Goal: Information Seeking & Learning: Check status

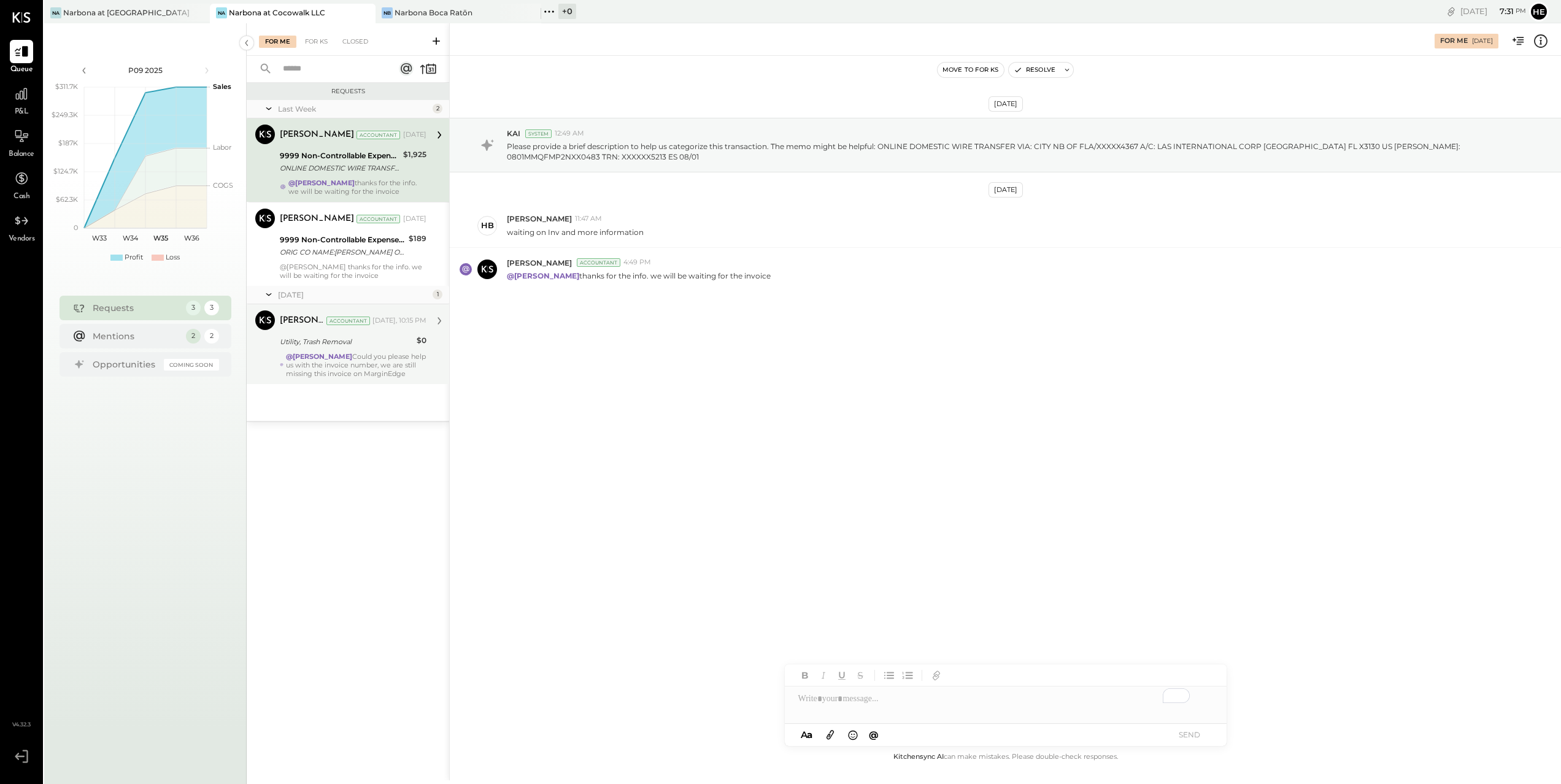
click at [390, 367] on div "@[PERSON_NAME] Could you please help us with the invoice number, we are still m…" at bounding box center [356, 365] width 141 height 26
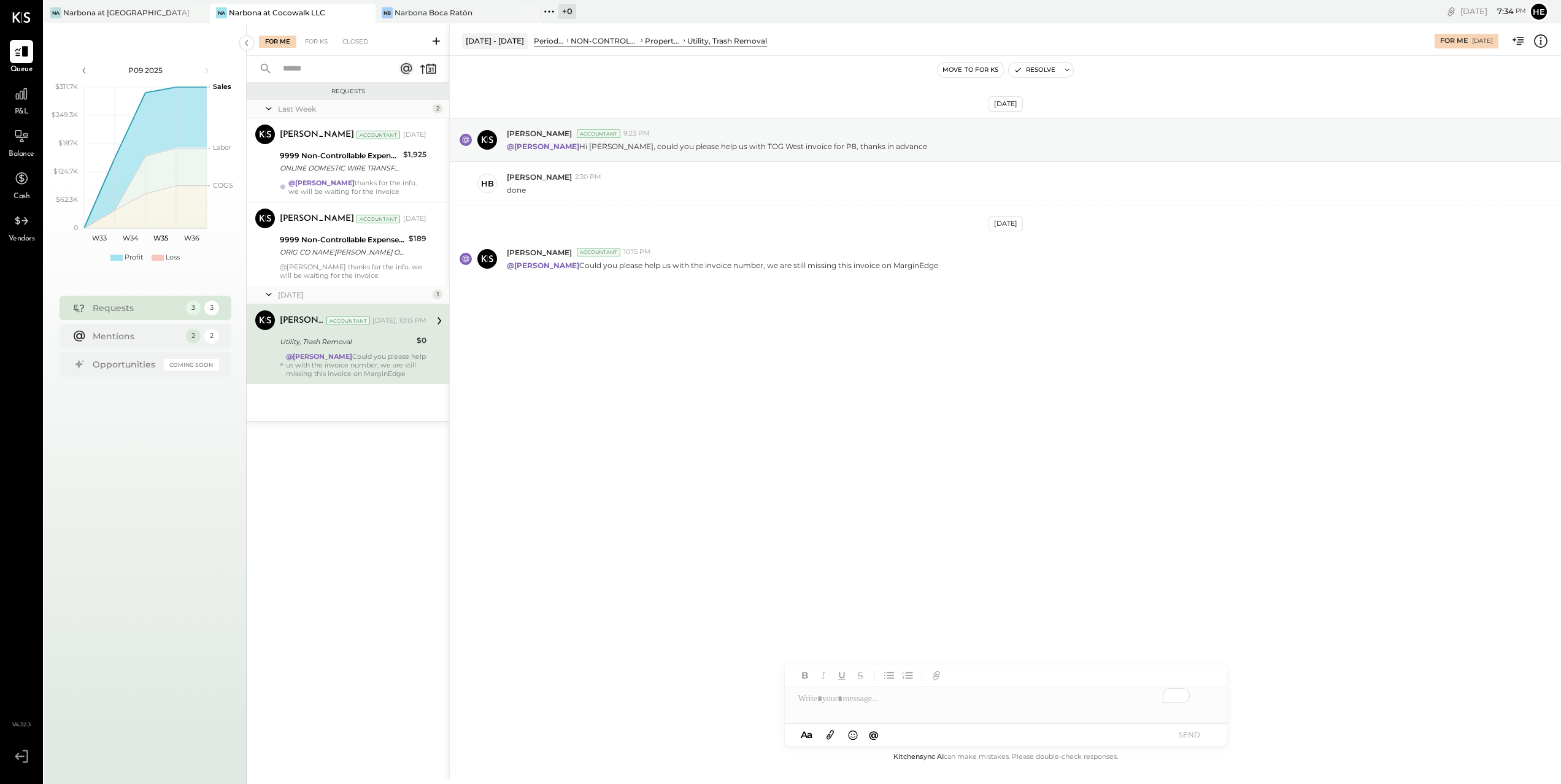
click at [834, 734] on icon at bounding box center [829, 734] width 13 height 14
click at [840, 656] on div "To enrich screen reader interactions, please activate Accessibility in Grammarl…" at bounding box center [1006, 652] width 442 height 24
click at [869, 667] on span "[PERSON_NAME]" at bounding box center [902, 672] width 96 height 12
click at [1186, 731] on button "SEND" at bounding box center [1189, 734] width 49 height 16
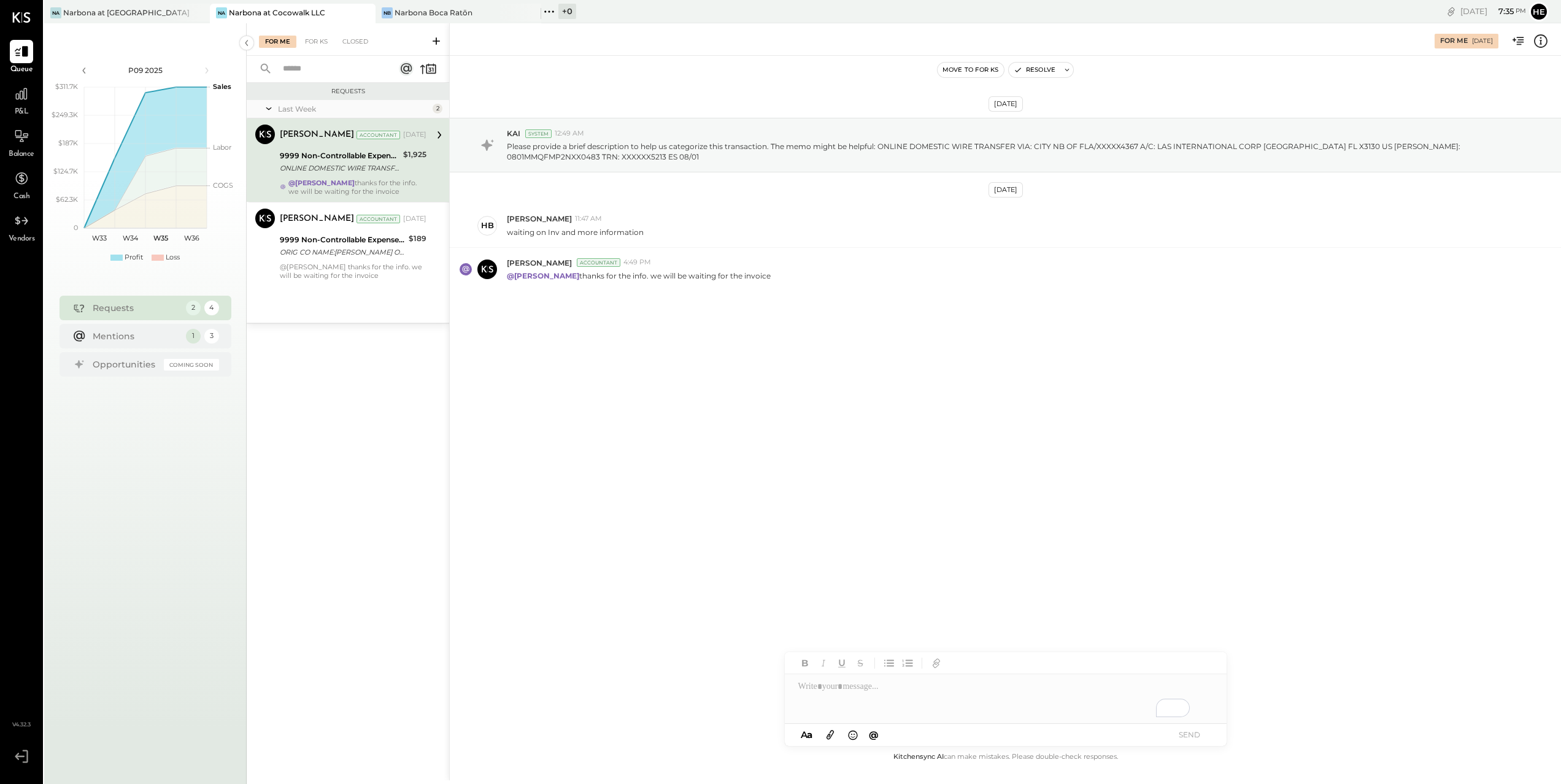
click at [875, 733] on span "@" at bounding box center [874, 734] width 10 height 12
type input "*"
click at [906, 674] on span "[PERSON_NAME]" at bounding box center [902, 672] width 96 height 12
click at [907, 675] on span "[PERSON_NAME]" at bounding box center [902, 672] width 96 height 12
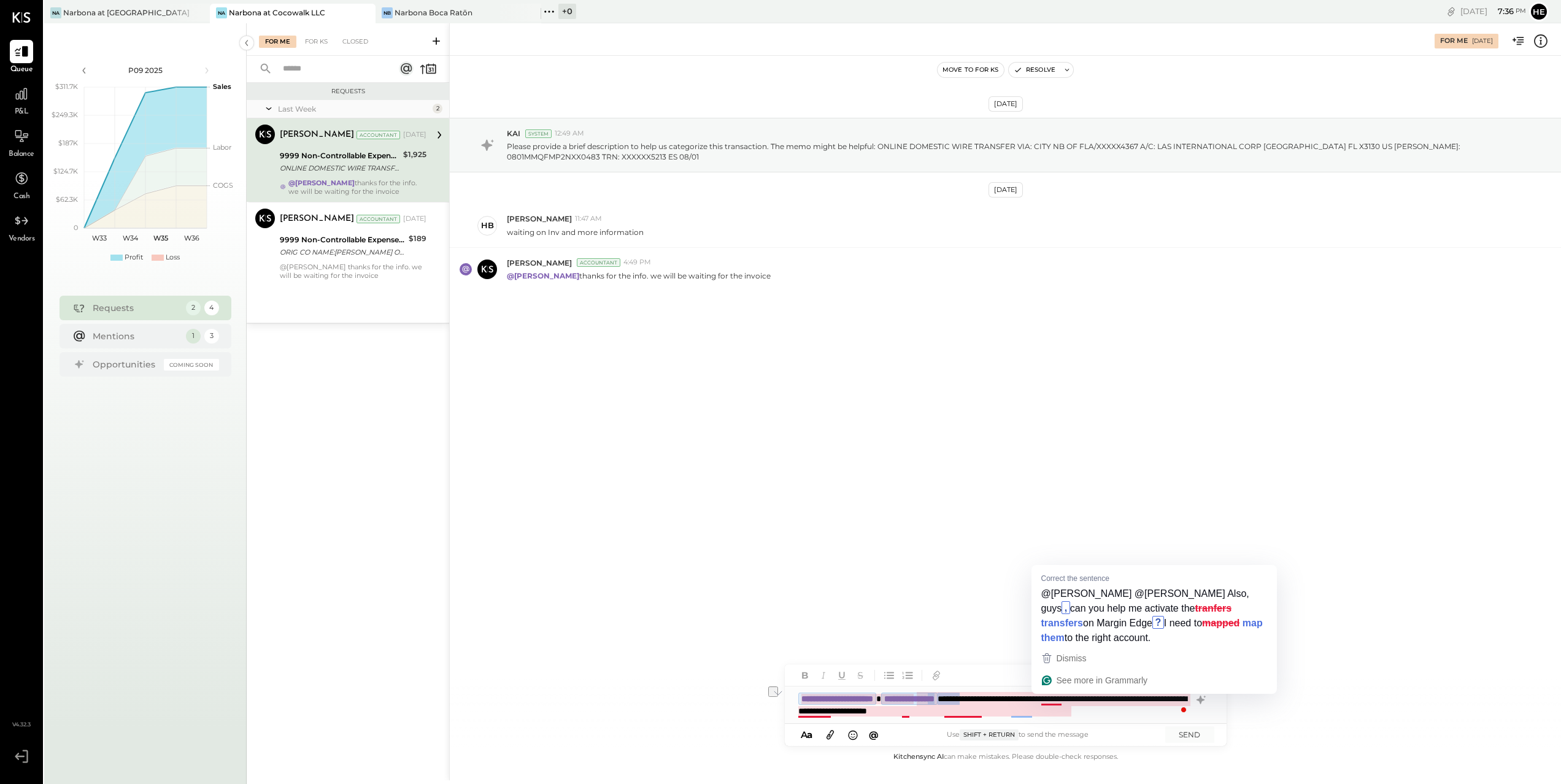
drag, startPoint x: 1042, startPoint y: 698, endPoint x: 1003, endPoint y: 695, distance: 39.1
click at [1003, 695] on div "**********" at bounding box center [1006, 704] width 442 height 37
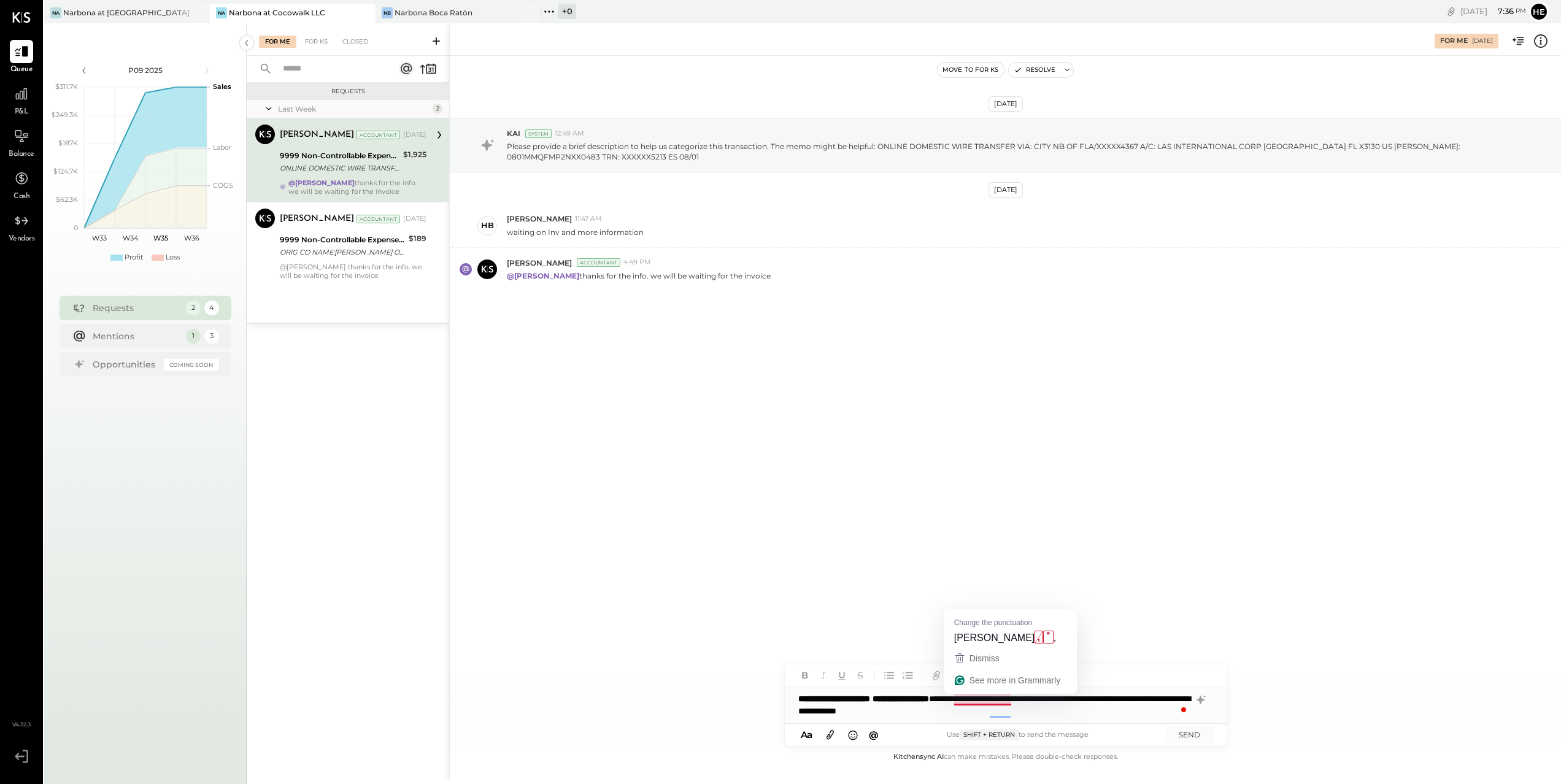
click at [1092, 713] on div "**********" at bounding box center [1006, 704] width 442 height 37
drag, startPoint x: 1007, startPoint y: 697, endPoint x: 771, endPoint y: 694, distance: 236.0
click at [771, 694] on div "**********" at bounding box center [1005, 402] width 1111 height 757
click at [872, 737] on span "@" at bounding box center [874, 734] width 10 height 12
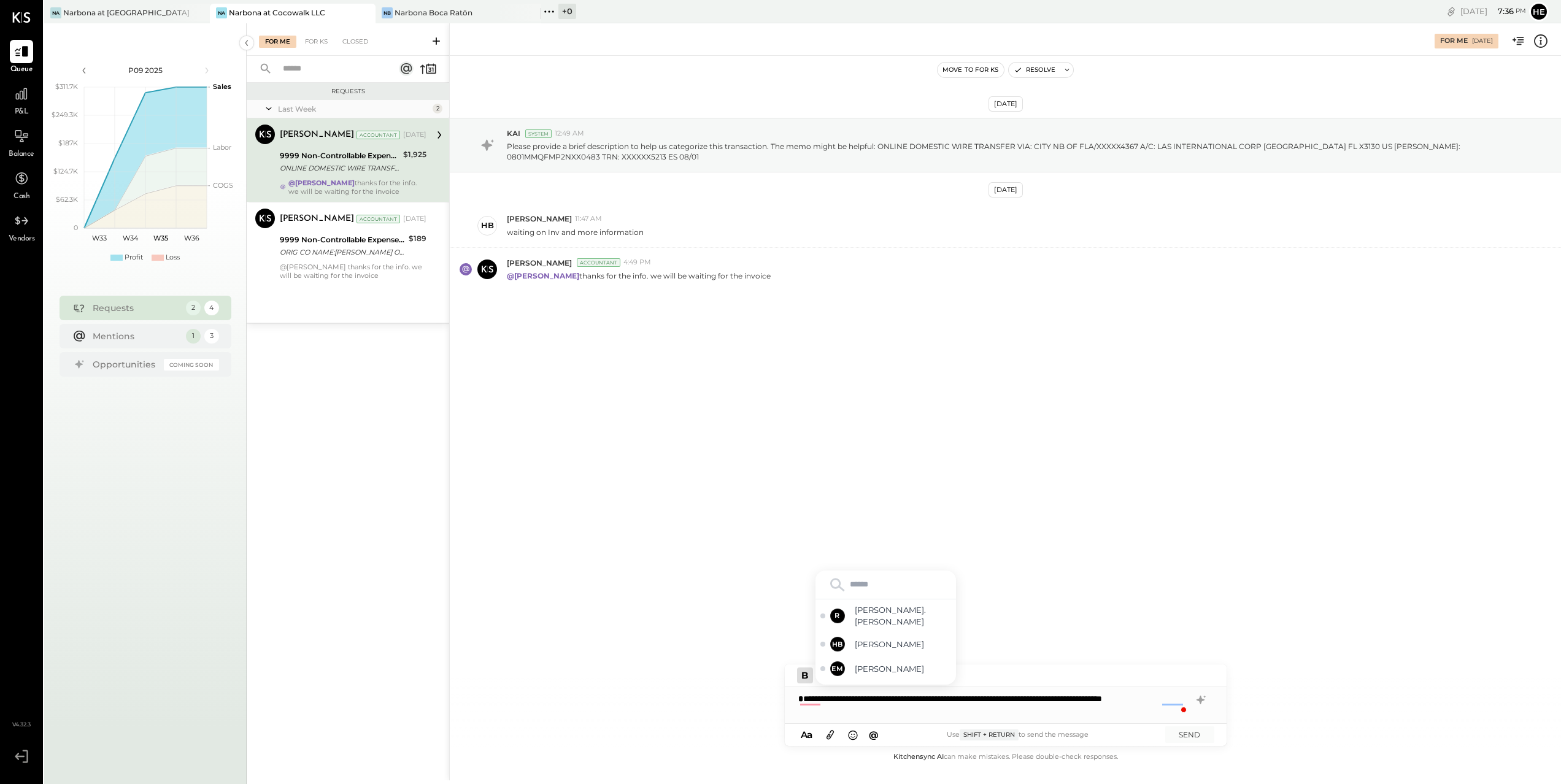
click at [894, 583] on input "text" at bounding box center [885, 584] width 131 height 18
click at [907, 667] on span "[PERSON_NAME]" at bounding box center [902, 672] width 96 height 12
type input "**"
click at [914, 672] on span "[PERSON_NAME]" at bounding box center [902, 672] width 96 height 12
click at [834, 709] on div "**********" at bounding box center [1006, 704] width 442 height 37
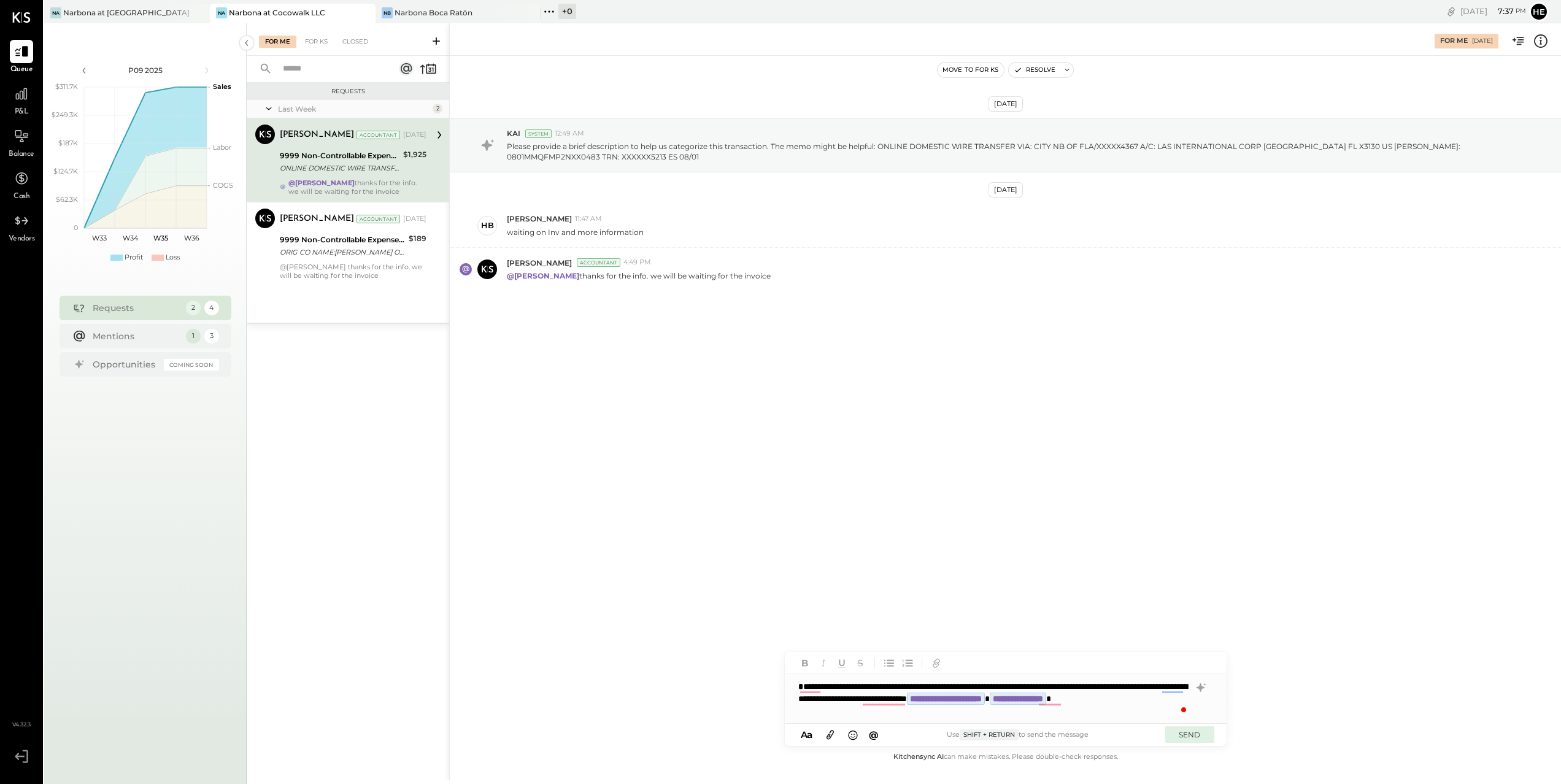
click at [1193, 739] on button "SEND" at bounding box center [1189, 734] width 49 height 16
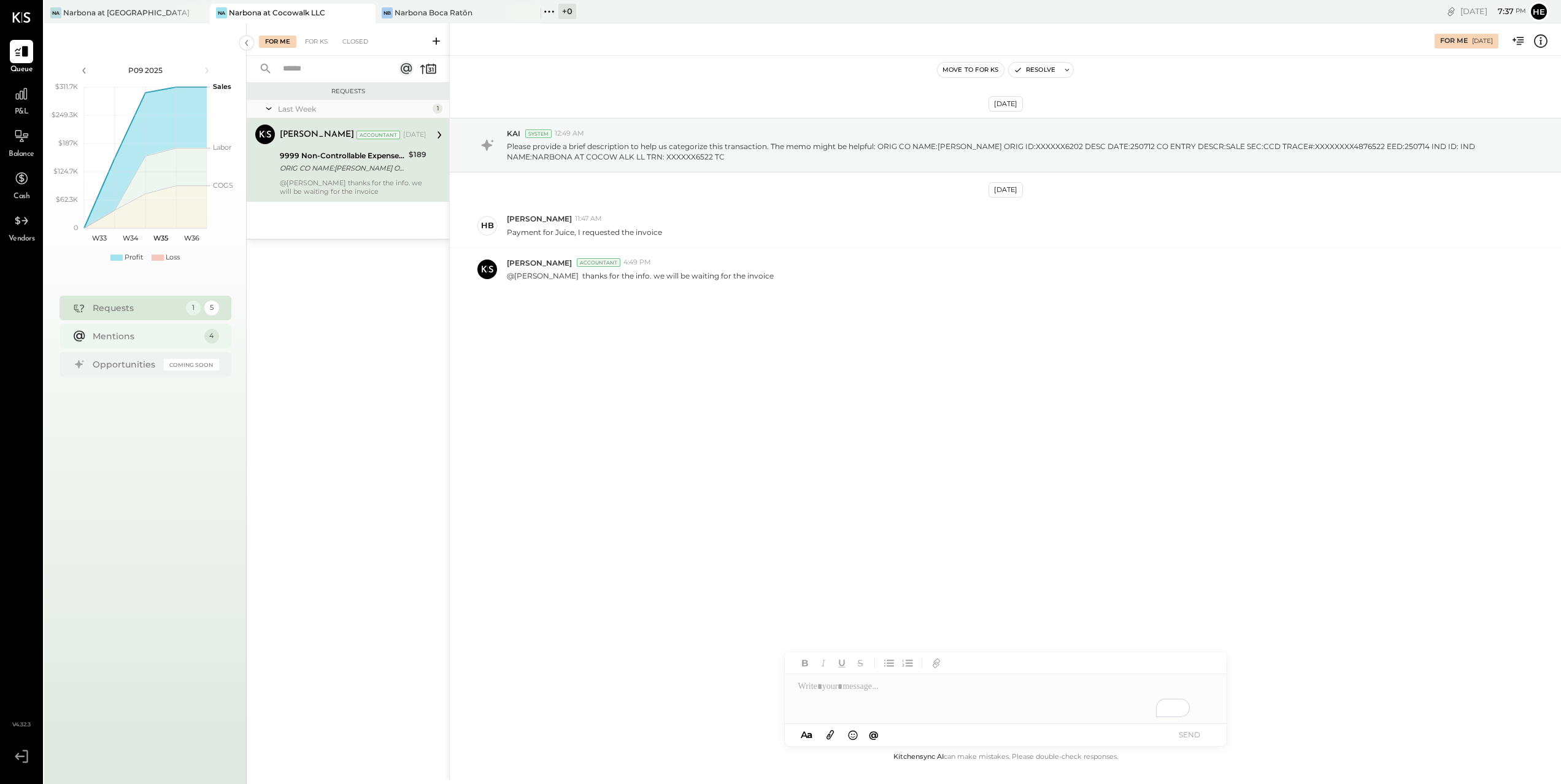
click at [100, 333] on div "Mentions" at bounding box center [146, 336] width 105 height 13
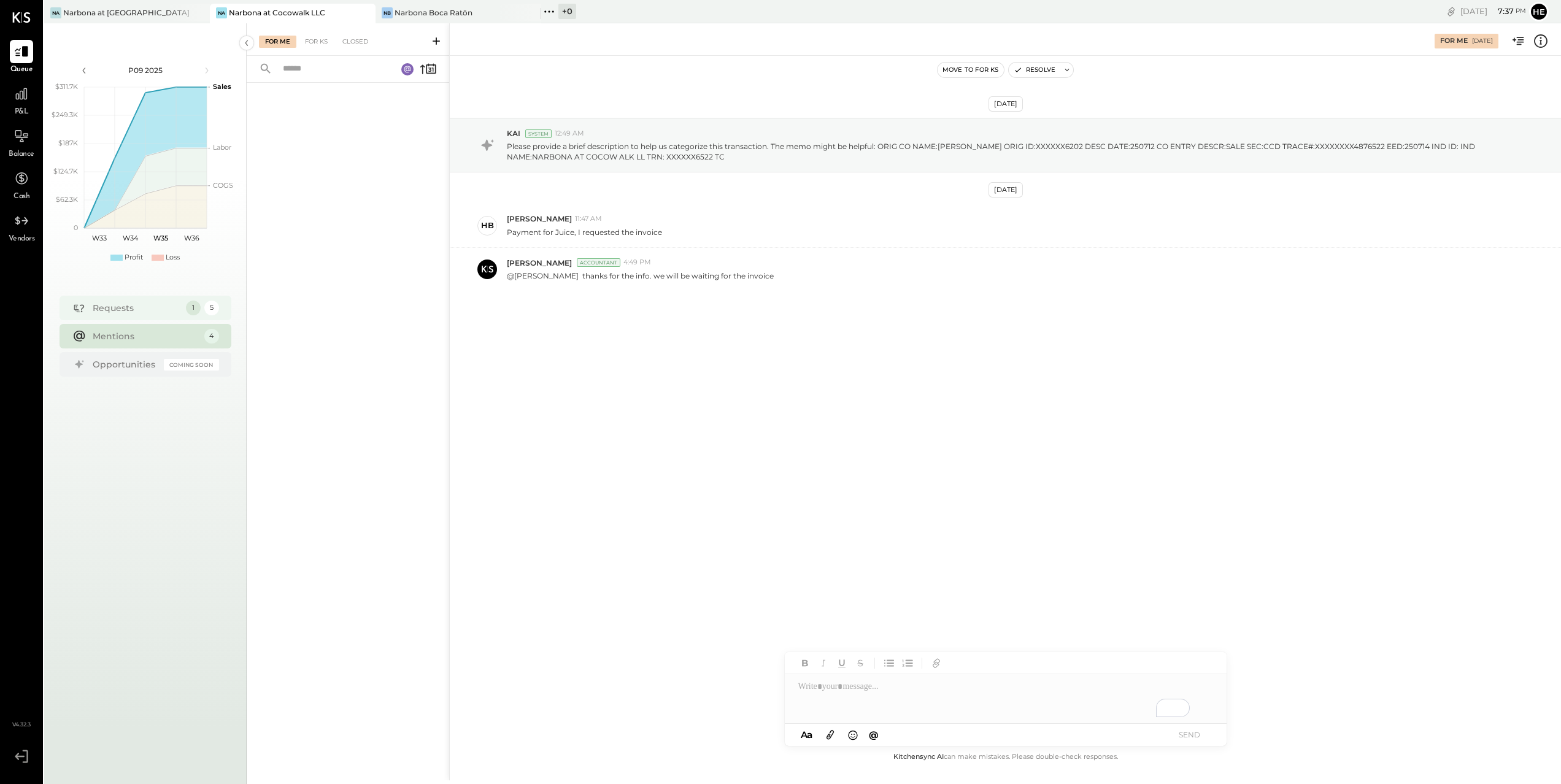
click at [143, 306] on div "Requests" at bounding box center [136, 308] width 87 height 13
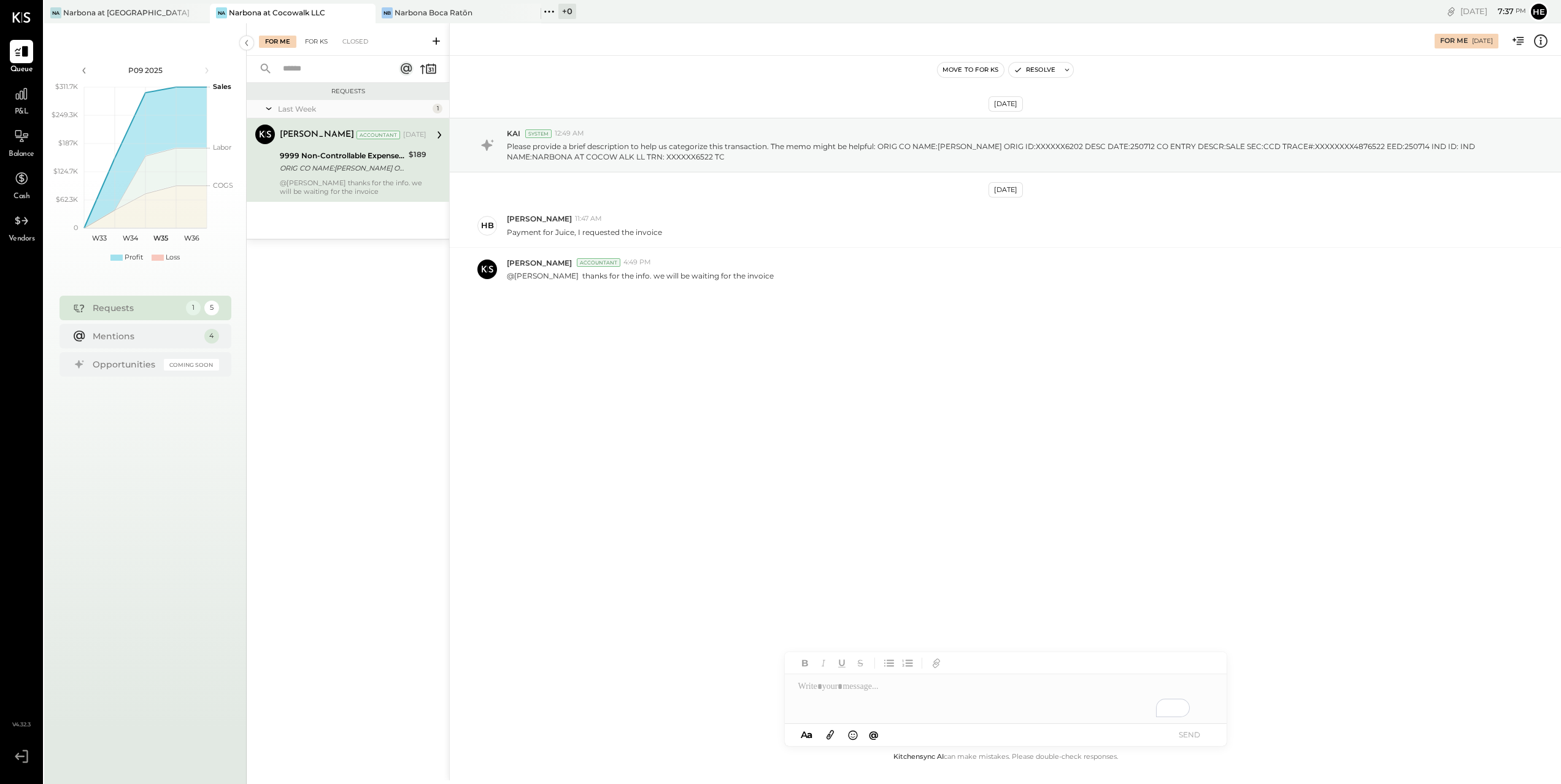
click at [307, 40] on div "For KS" at bounding box center [316, 42] width 35 height 13
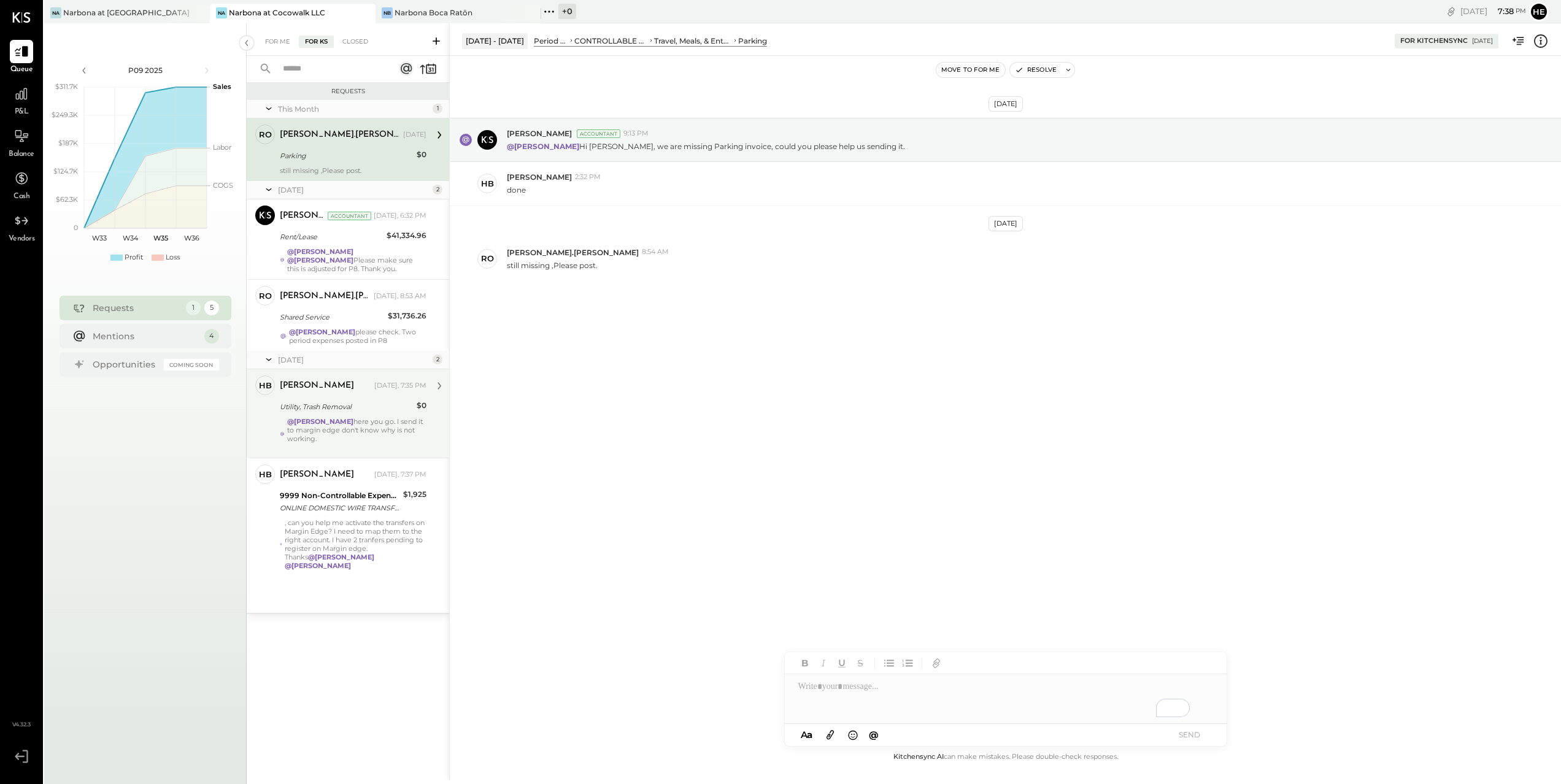
click at [429, 428] on div "HB [PERSON_NAME] Owner [PERSON_NAME] [DATE], 7:35 PM Utility, Trash Removal $0 …" at bounding box center [348, 413] width 202 height 89
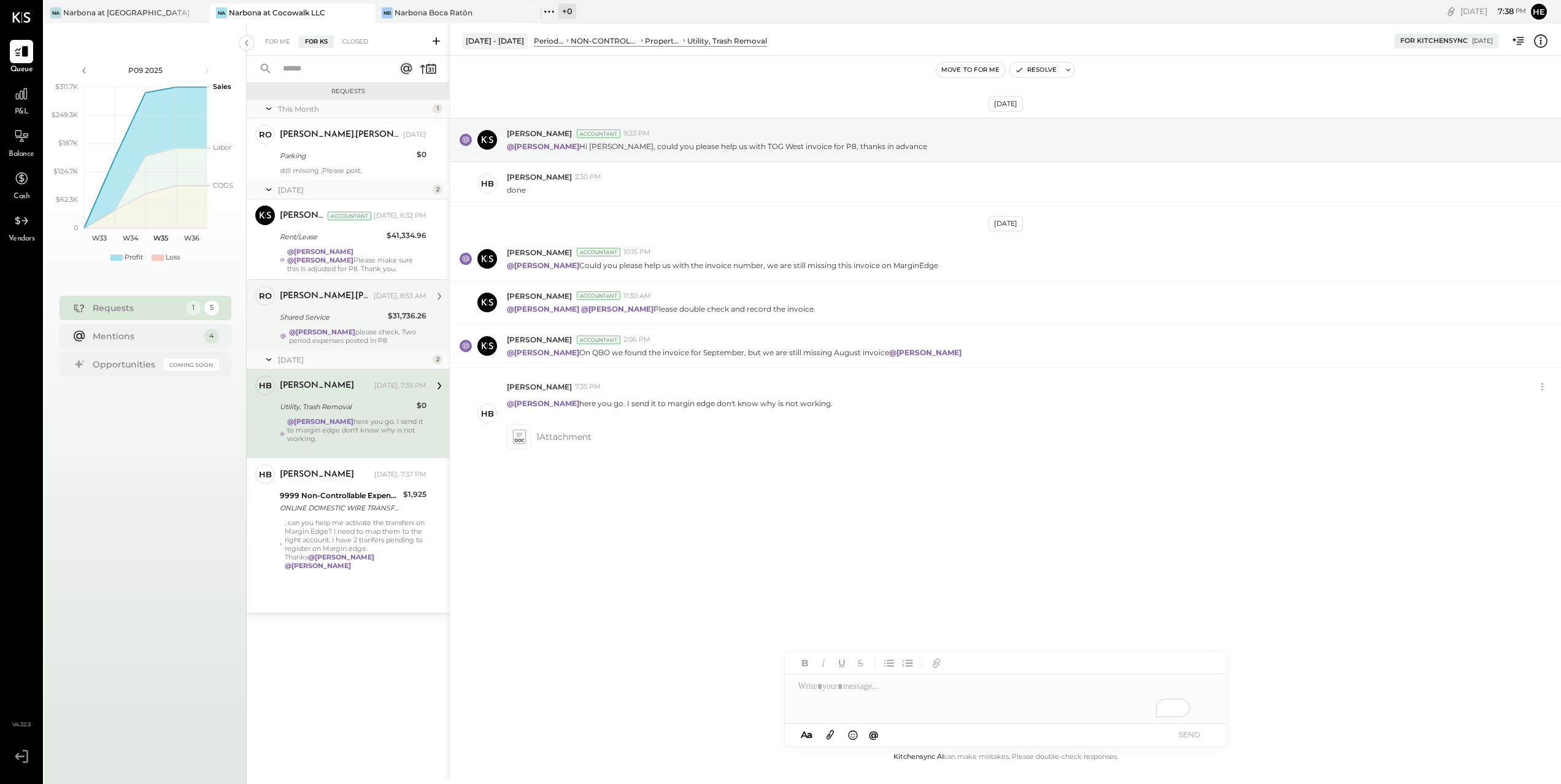
click at [361, 328] on div "@[PERSON_NAME] please check. Two period expenses posted in P8" at bounding box center [357, 336] width 138 height 17
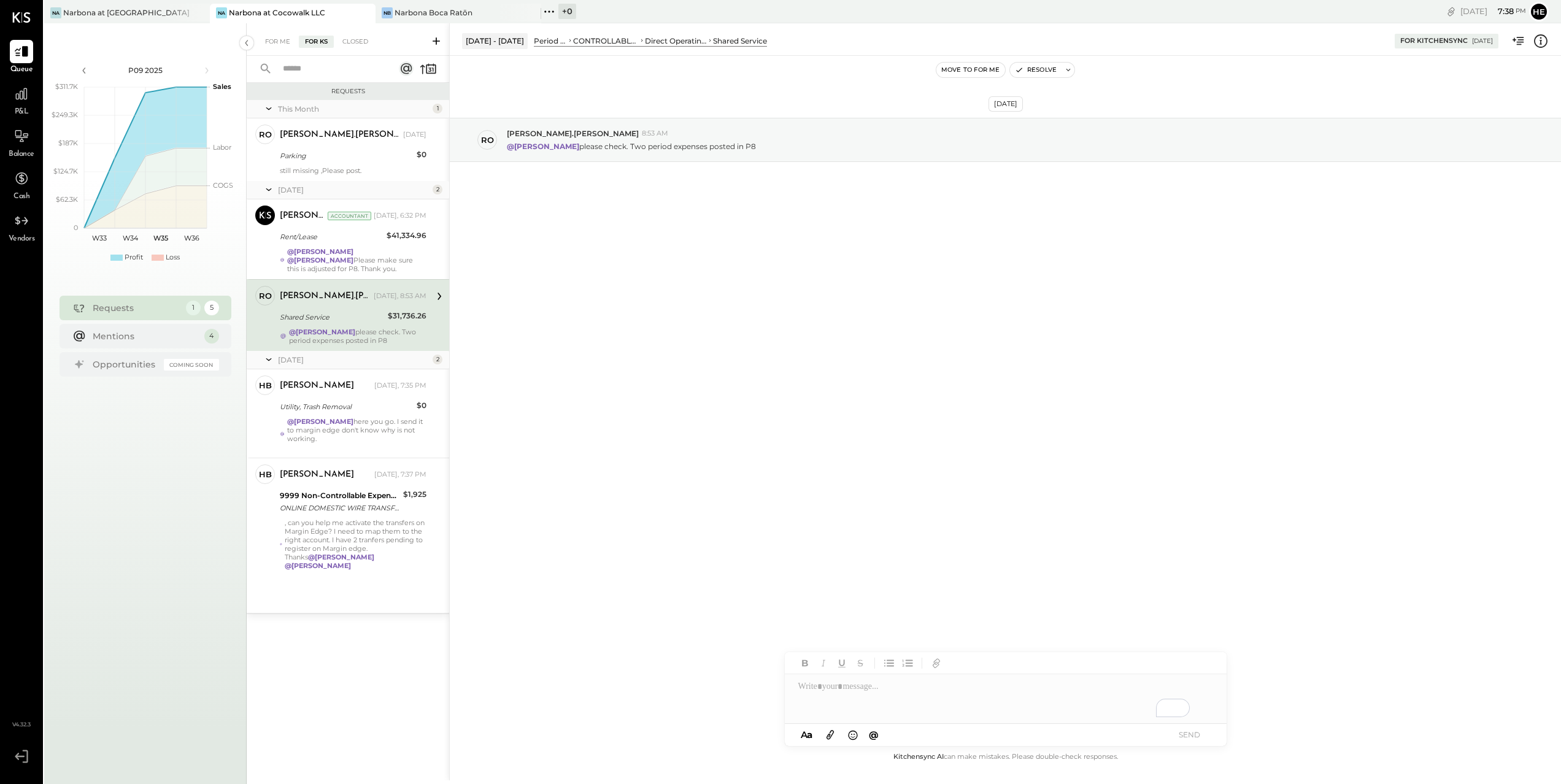
click at [443, 296] on icon at bounding box center [439, 296] width 16 height 16
click at [435, 299] on icon at bounding box center [439, 296] width 16 height 16
click at [415, 316] on div "$31,736.26" at bounding box center [408, 316] width 39 height 13
click at [374, 265] on div "@[PERSON_NAME] @[PERSON_NAME] Please make sure this is adjusted for P8. Thank y…" at bounding box center [357, 260] width 139 height 26
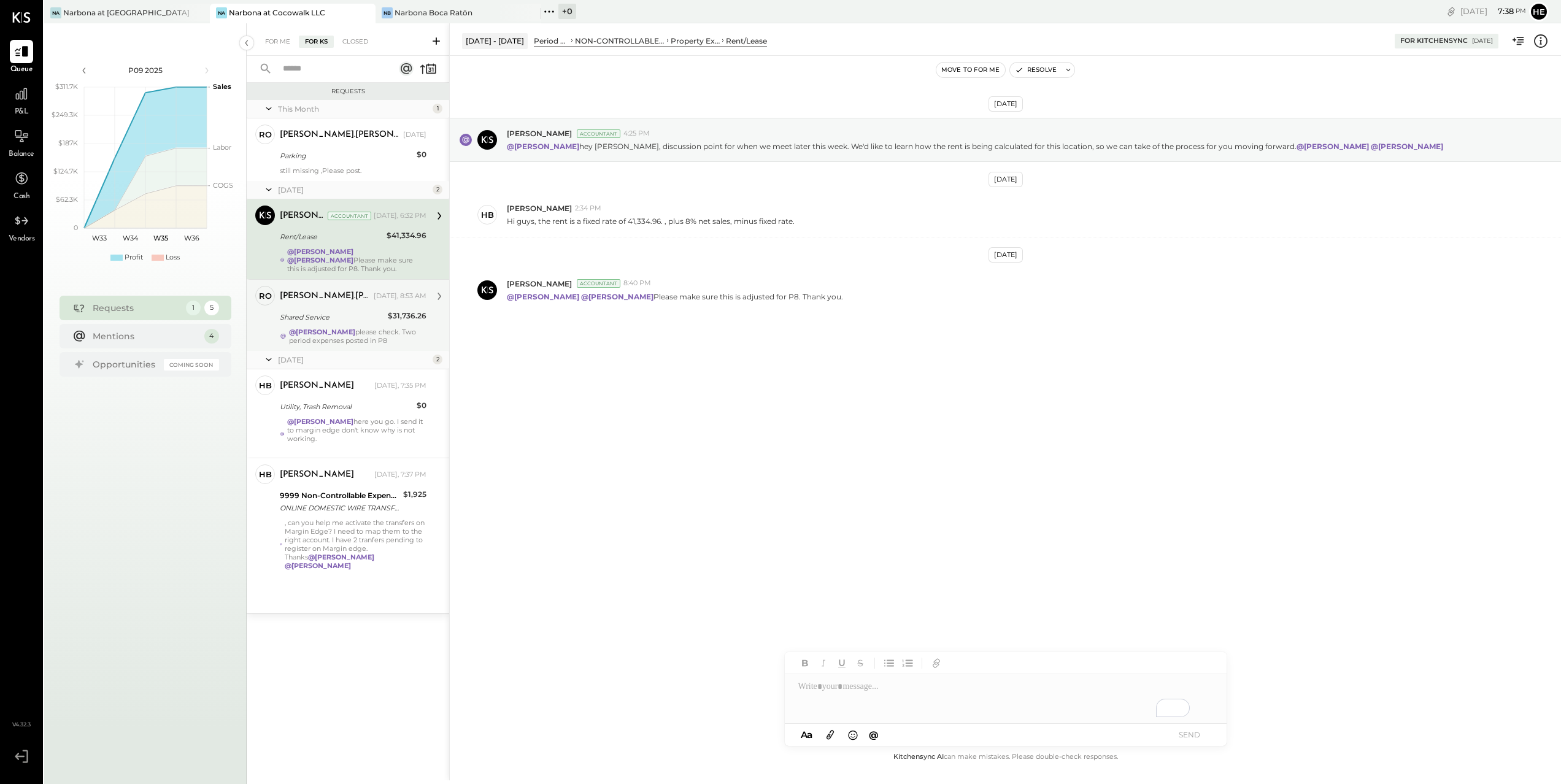
click at [413, 320] on div "$31,736.26" at bounding box center [408, 316] width 39 height 13
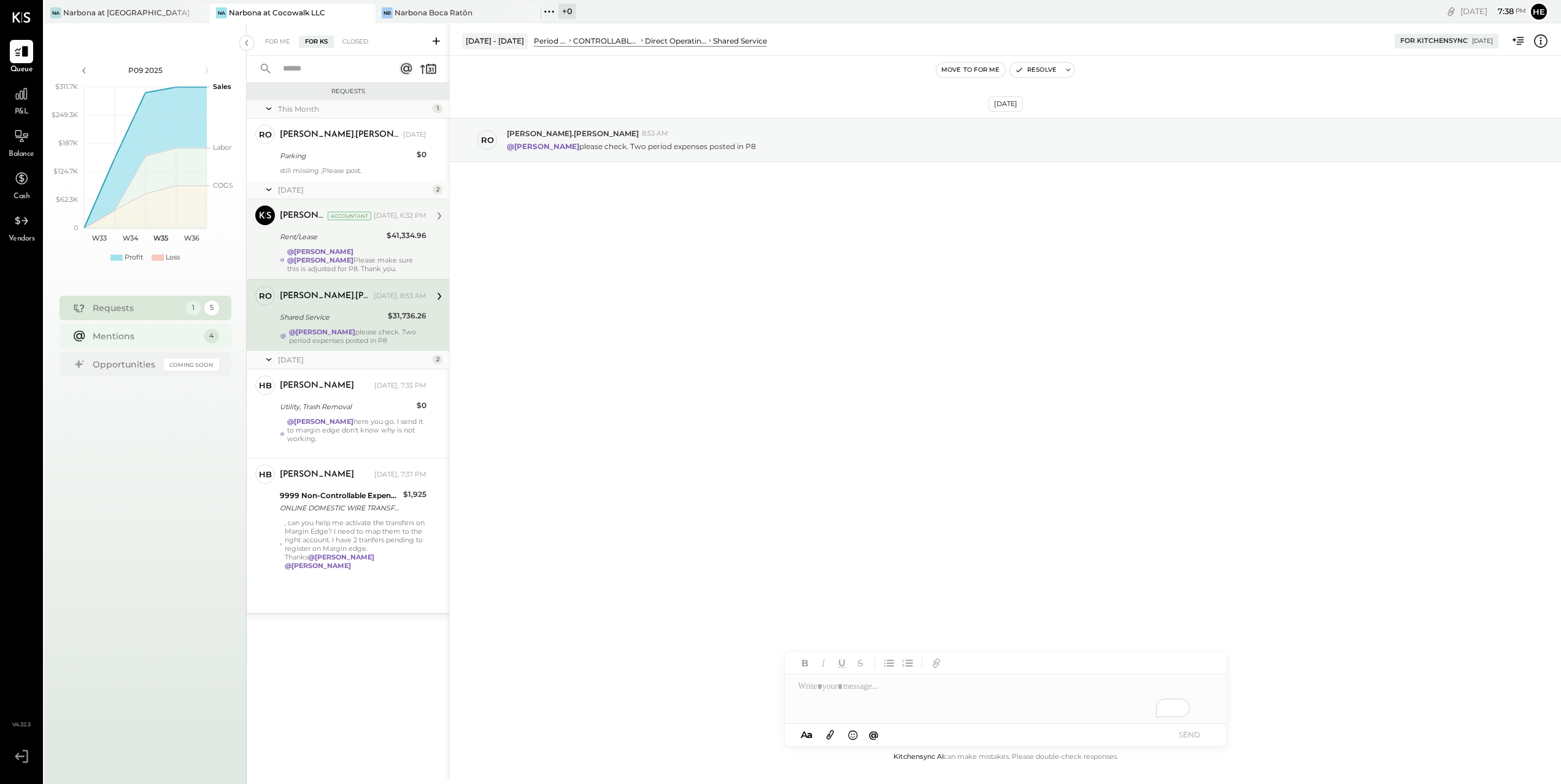
click at [146, 335] on div "Mentions" at bounding box center [146, 336] width 105 height 13
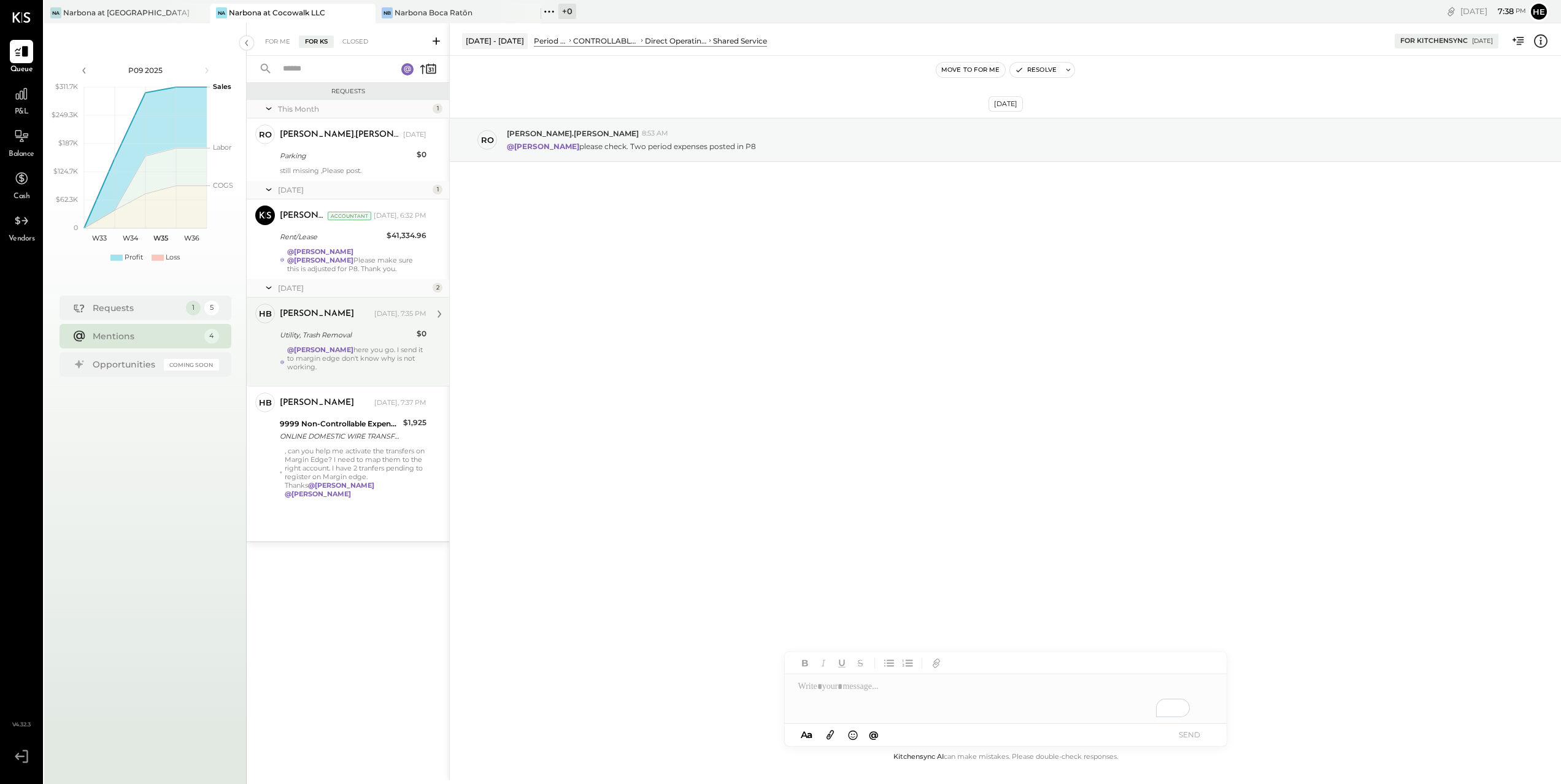
click at [317, 331] on div "Utility, Trash Removal" at bounding box center [347, 335] width 133 height 13
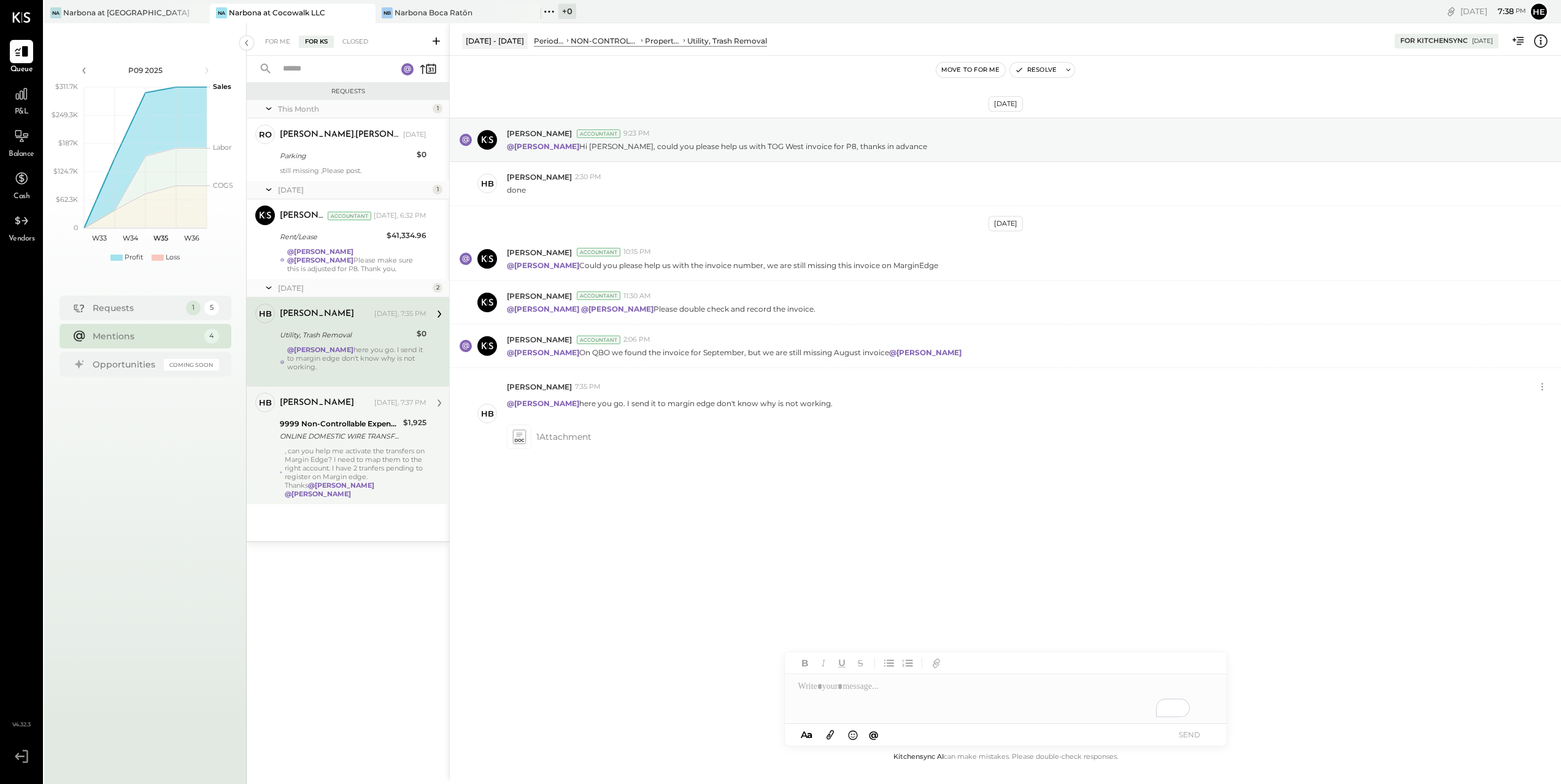
click at [392, 425] on div "9999 Non-Controllable Expenses:Other Income and Expenses:To Be Classified P&L" at bounding box center [340, 424] width 120 height 13
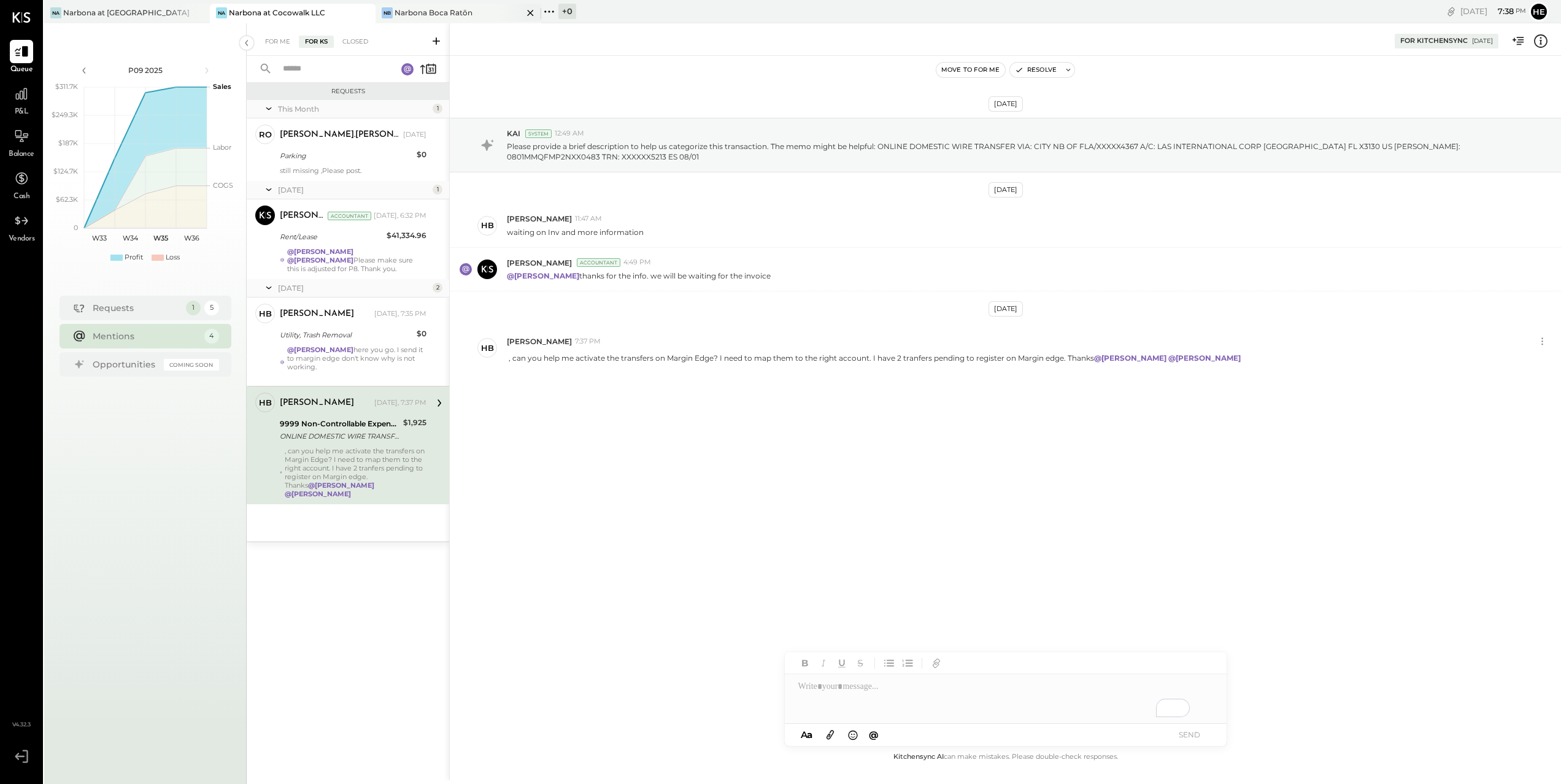
click at [446, 19] on div "[PERSON_NAME] Boca Ratōn" at bounding box center [458, 13] width 166 height 19
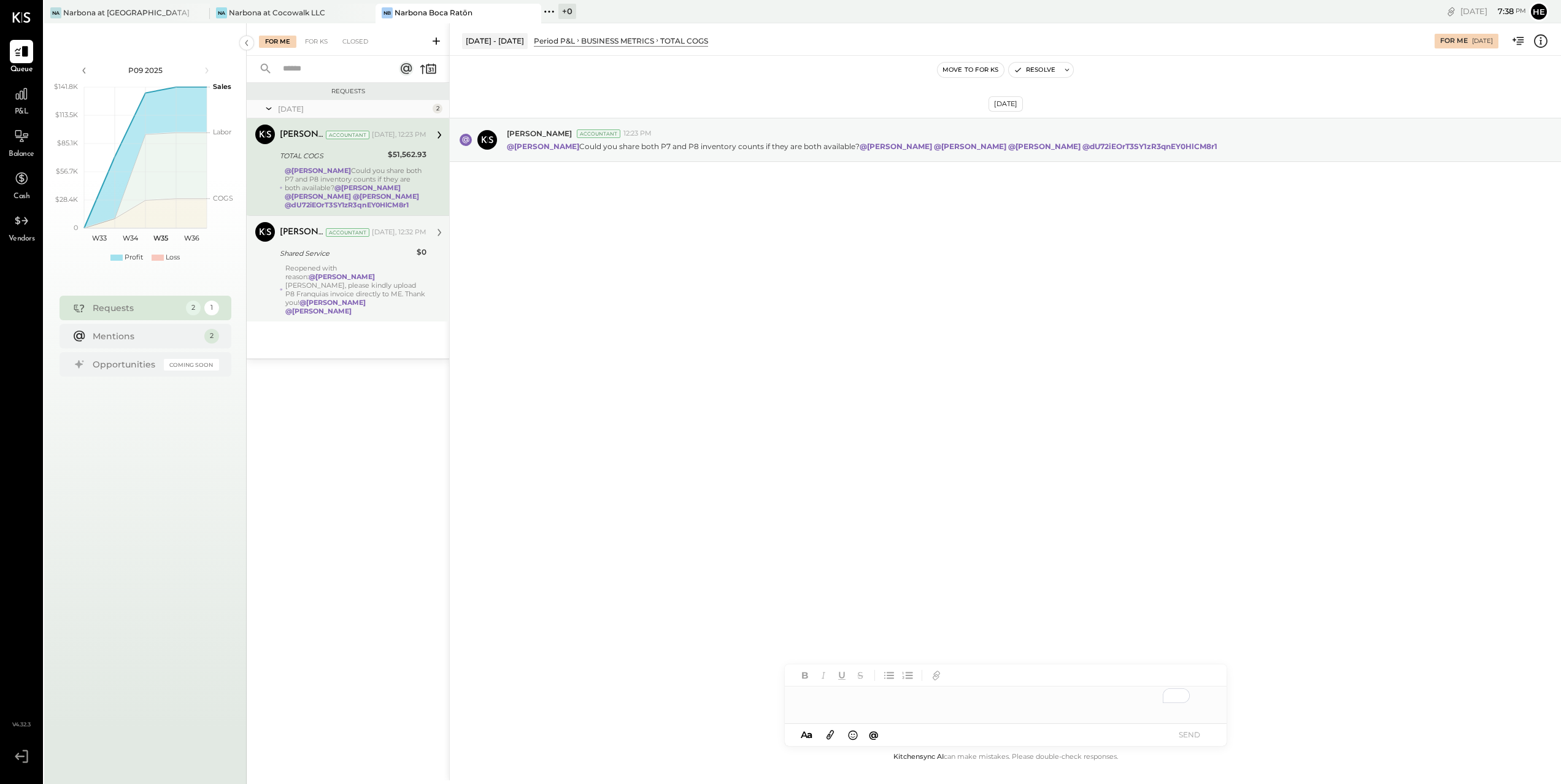
click at [396, 300] on div "[PERSON_NAME] Accountant [PERSON_NAME] Accountant [DATE], 12:32 PM Shared Servi…" at bounding box center [348, 268] width 202 height 106
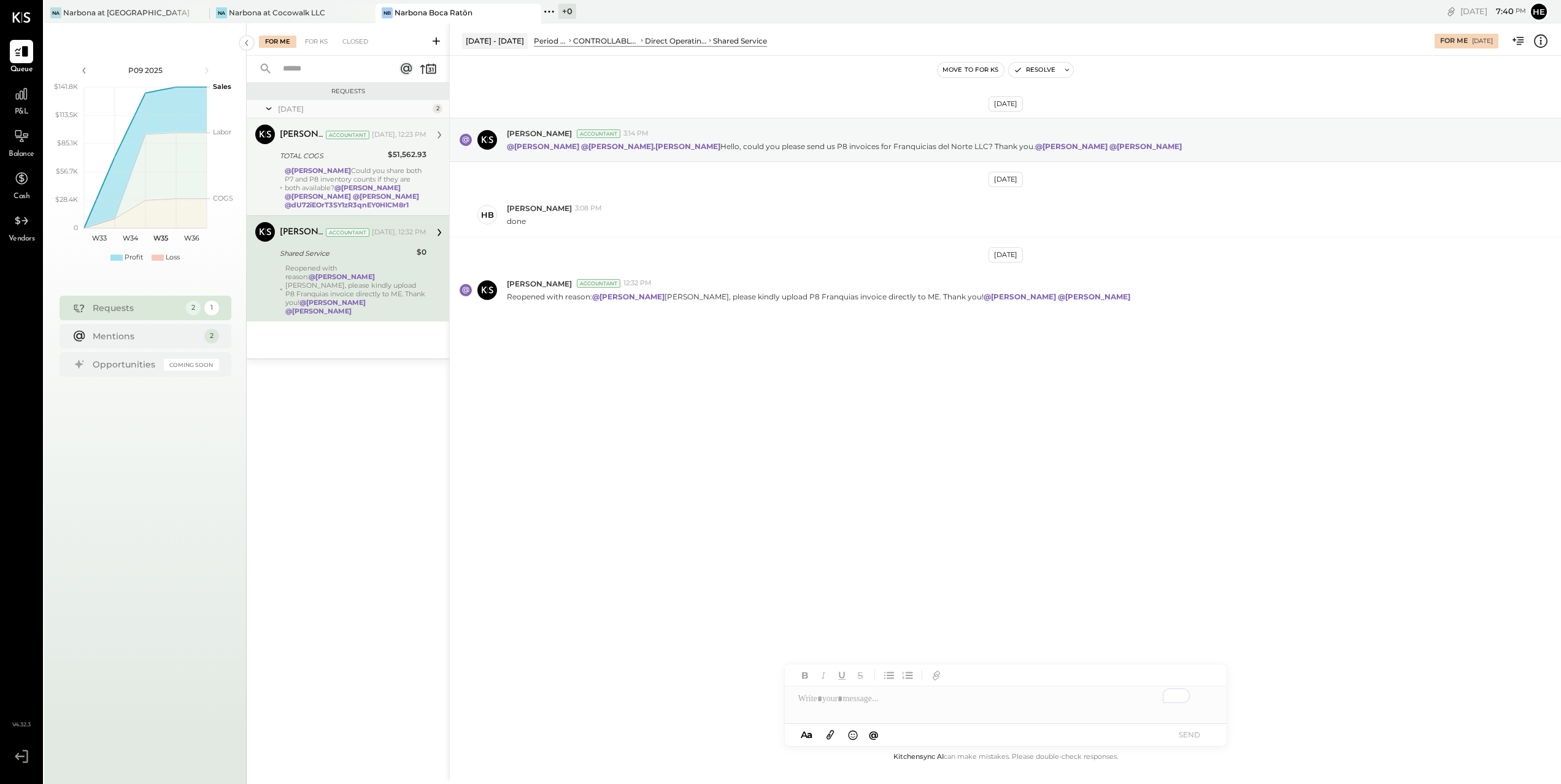
click at [343, 181] on div "@[PERSON_NAME] Could you share both P7 and P8 inventory counts if they are both…" at bounding box center [355, 188] width 142 height 43
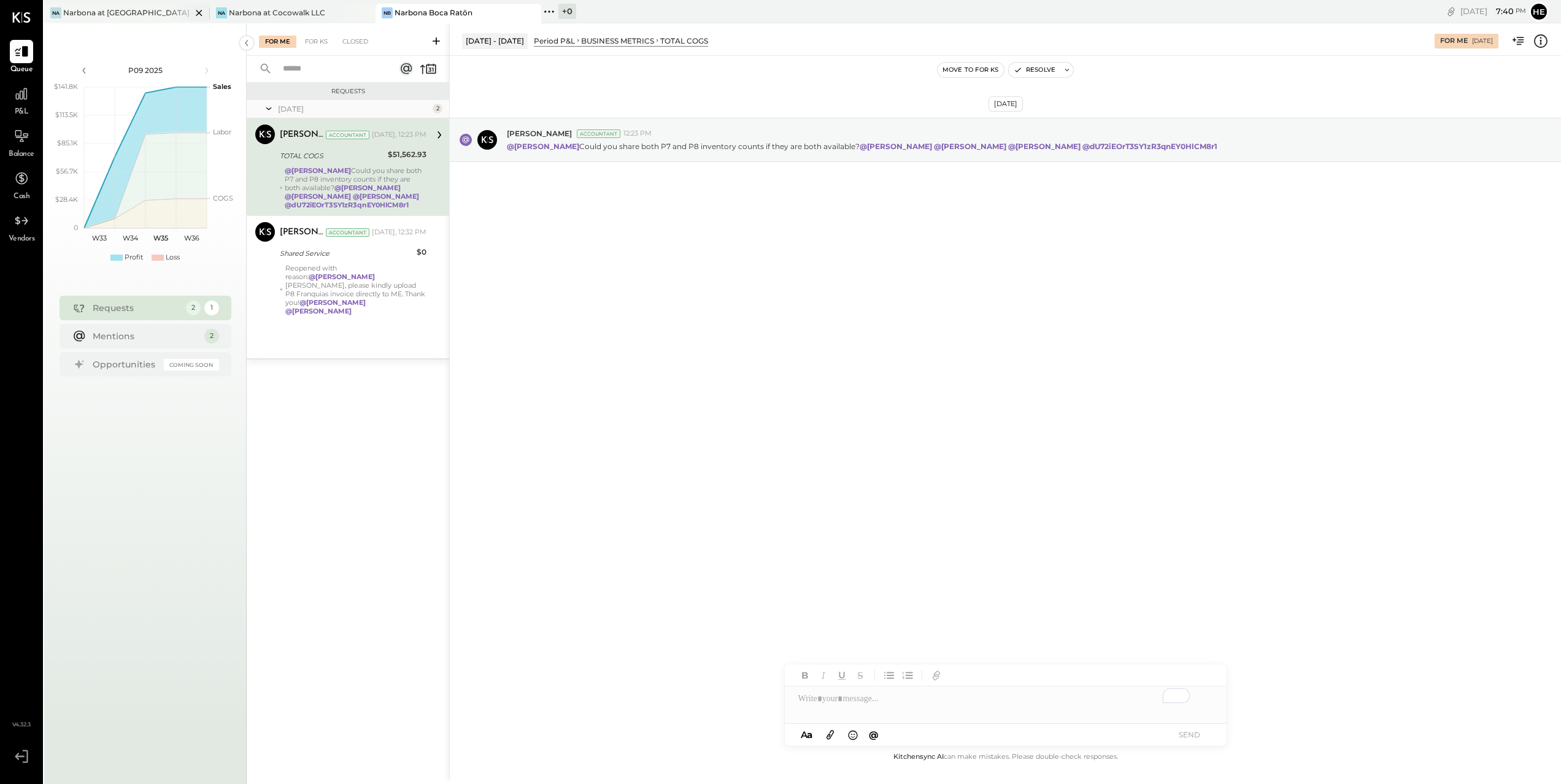
click at [119, 11] on div "Narbona at [GEOGRAPHIC_DATA] LLC" at bounding box center [127, 13] width 128 height 11
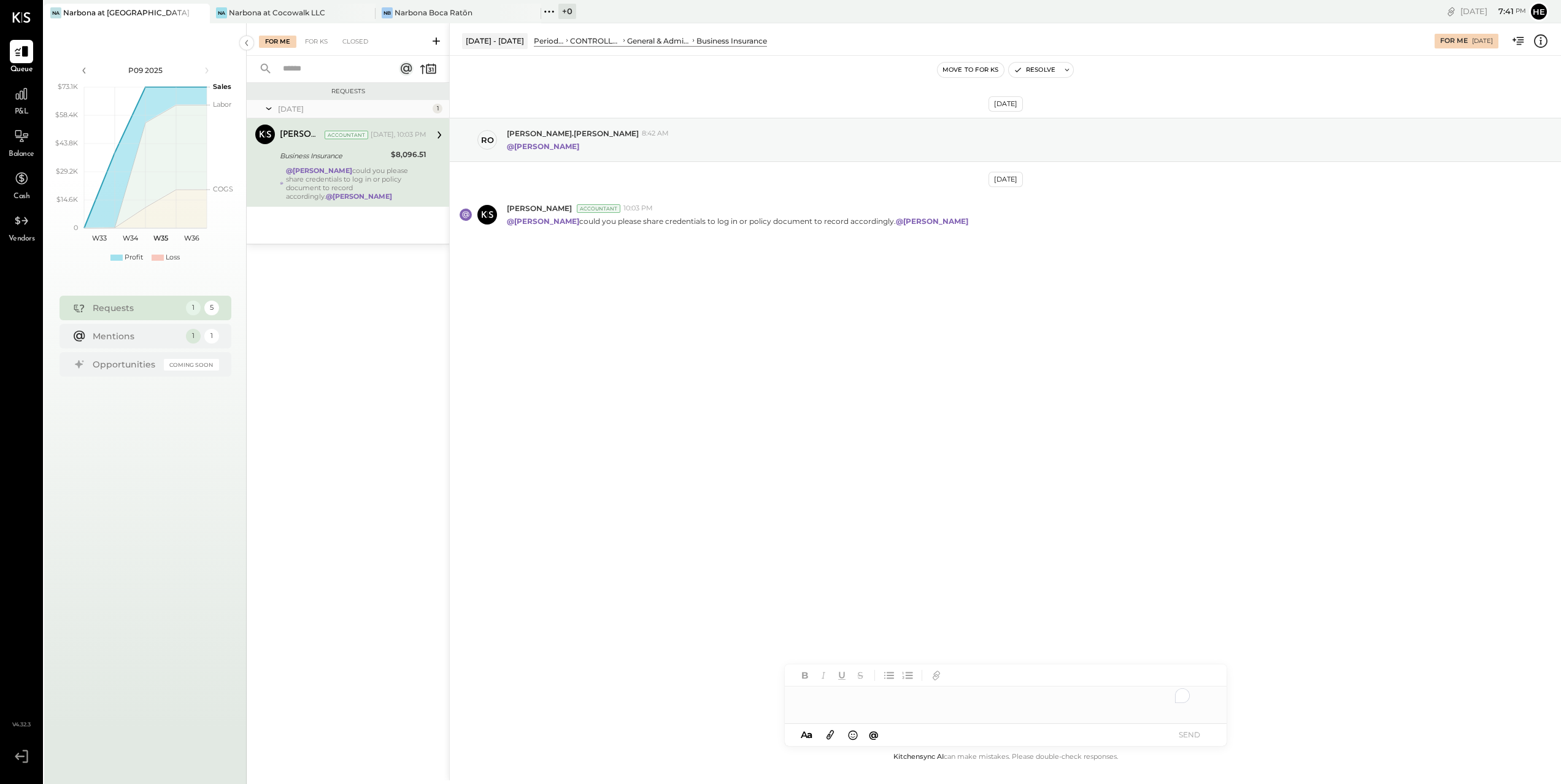
click at [966, 707] on div "To enrich screen reader interactions, please activate Accessibility in Grammarl…" at bounding box center [1006, 698] width 442 height 24
click at [1005, 701] on div "**********" at bounding box center [1006, 698] width 442 height 24
click at [846, 697] on div "**********" at bounding box center [1006, 698] width 442 height 24
click at [1193, 736] on button "SEND" at bounding box center [1189, 734] width 49 height 16
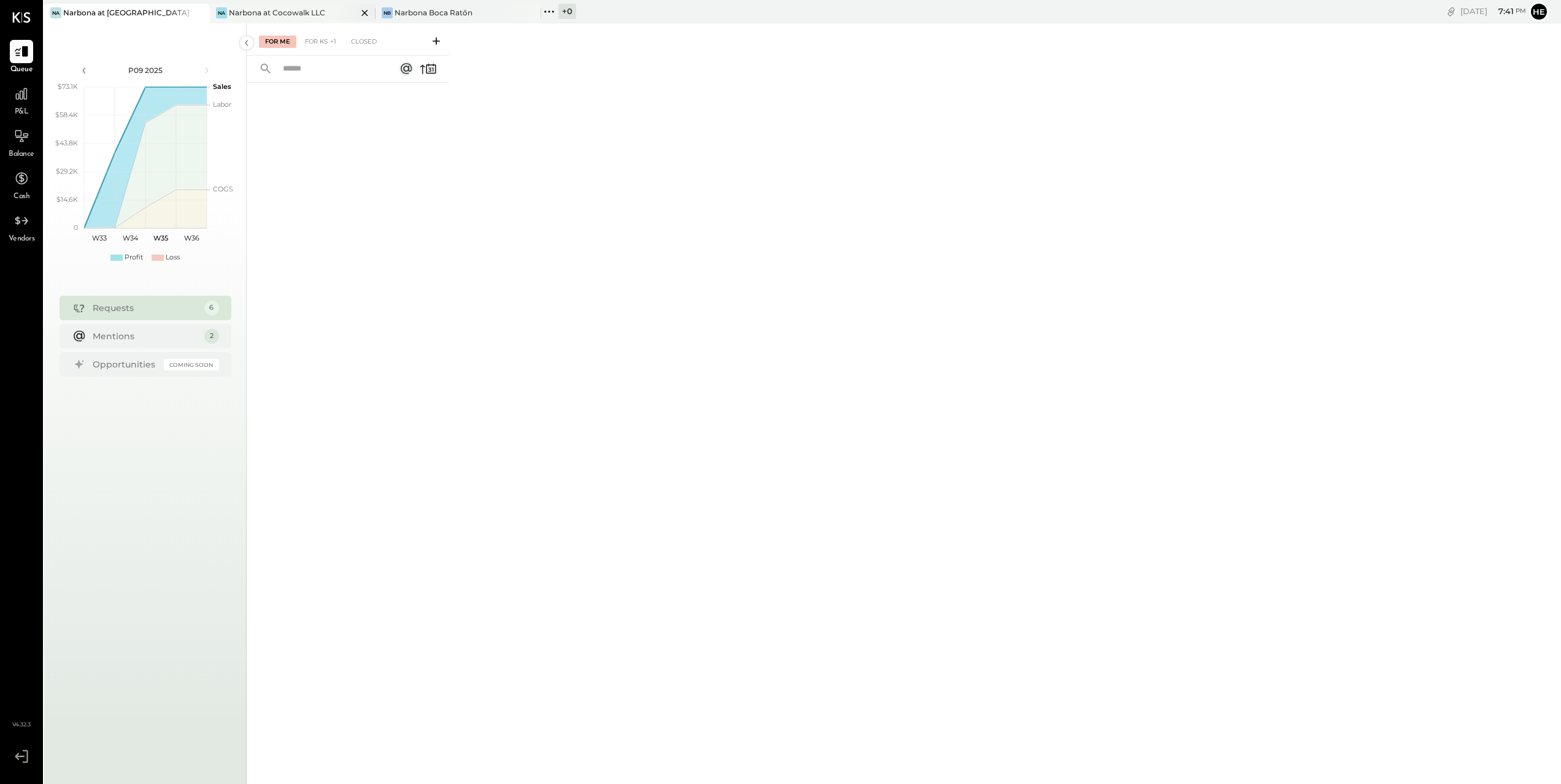
click at [269, 22] on div "Na Narbona at Cocowalk LLC" at bounding box center [293, 13] width 166 height 19
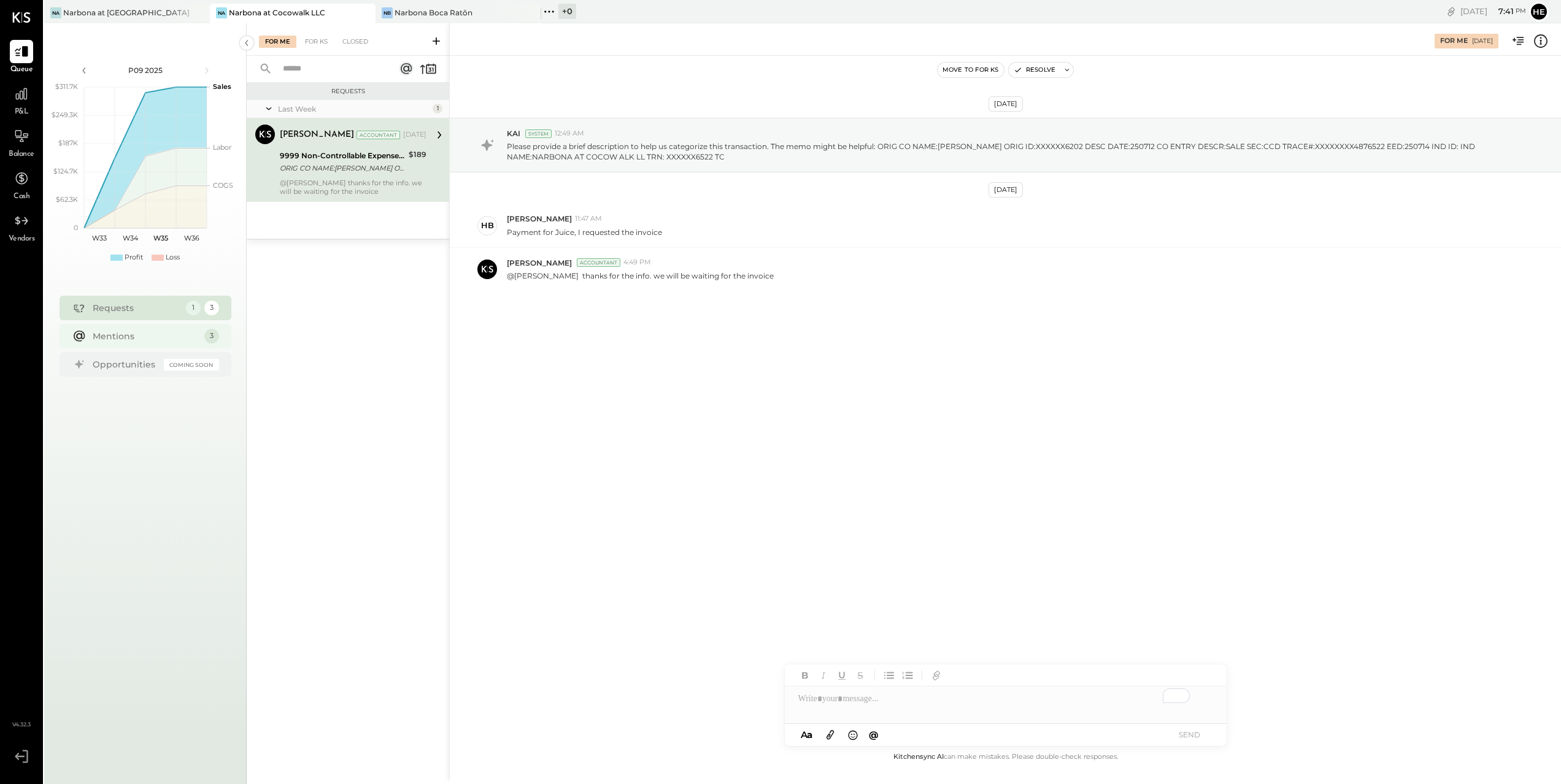
click at [196, 333] on div "Mentions" at bounding box center [146, 336] width 105 height 13
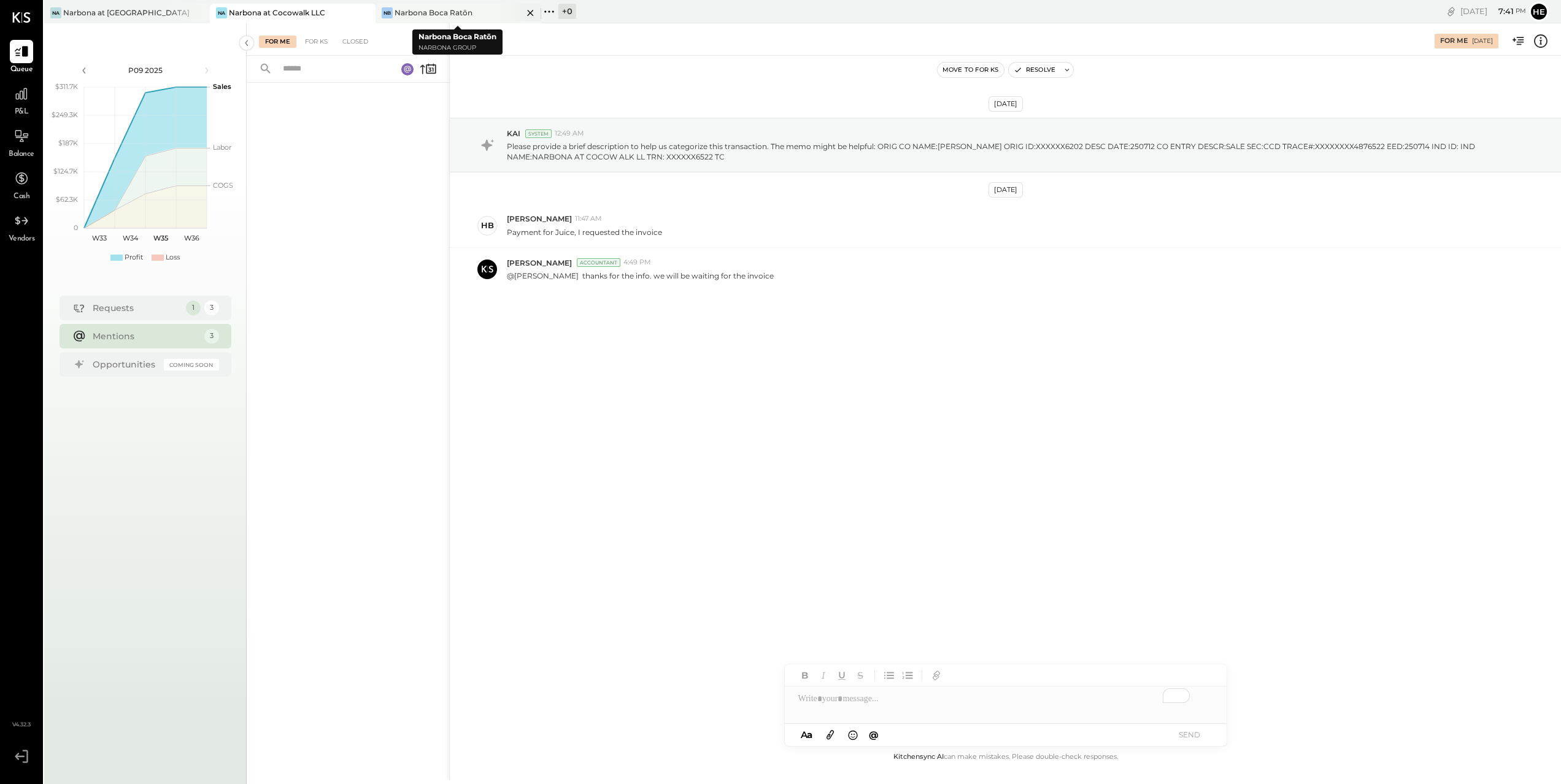
click at [468, 18] on div "[PERSON_NAME] Boca Ratōn" at bounding box center [449, 13] width 148 height 11
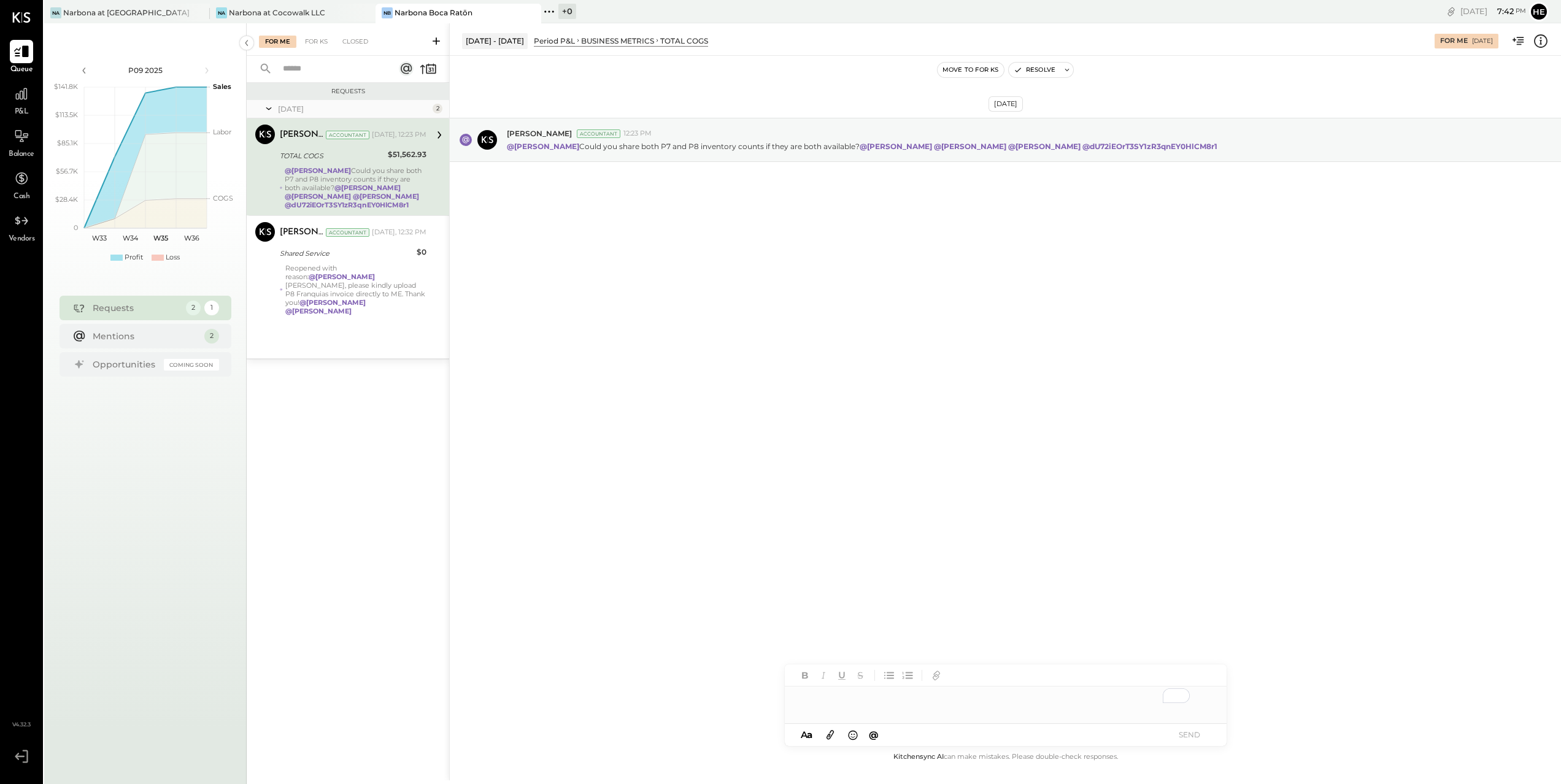
click at [24, 50] on icon at bounding box center [21, 51] width 14 height 12
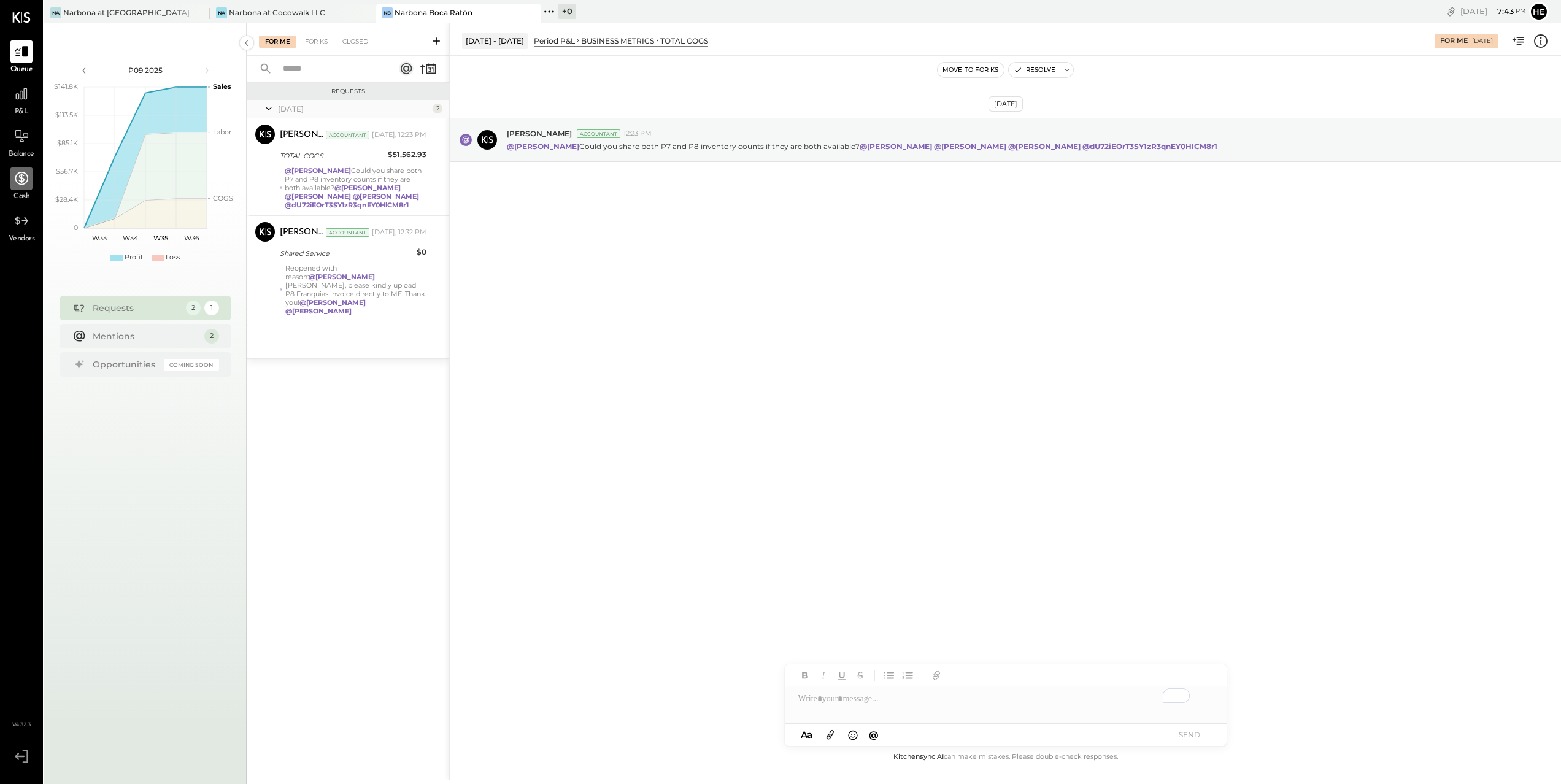
click at [21, 184] on icon at bounding box center [21, 178] width 13 height 13
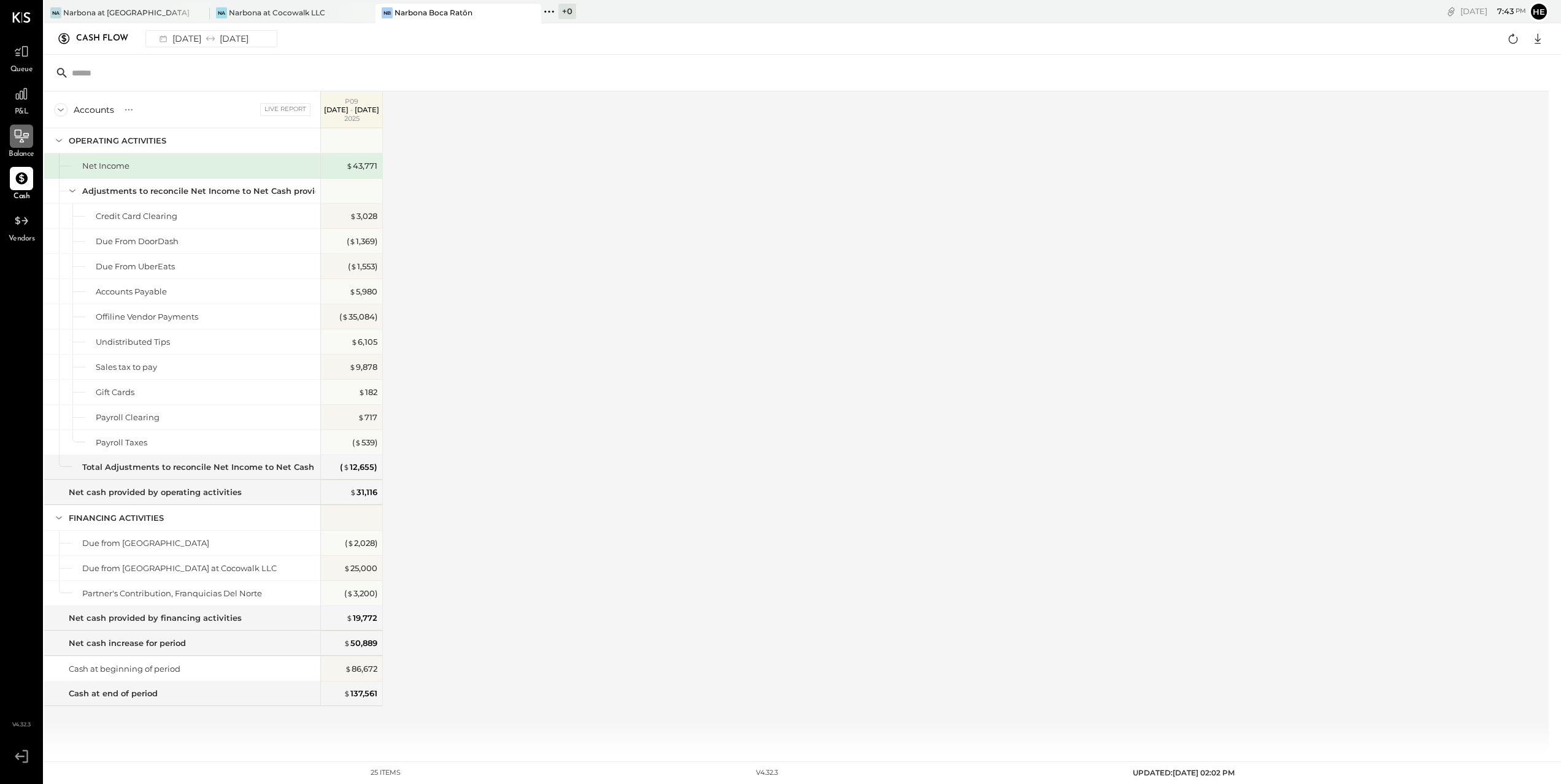
click at [16, 133] on icon at bounding box center [21, 136] width 16 height 16
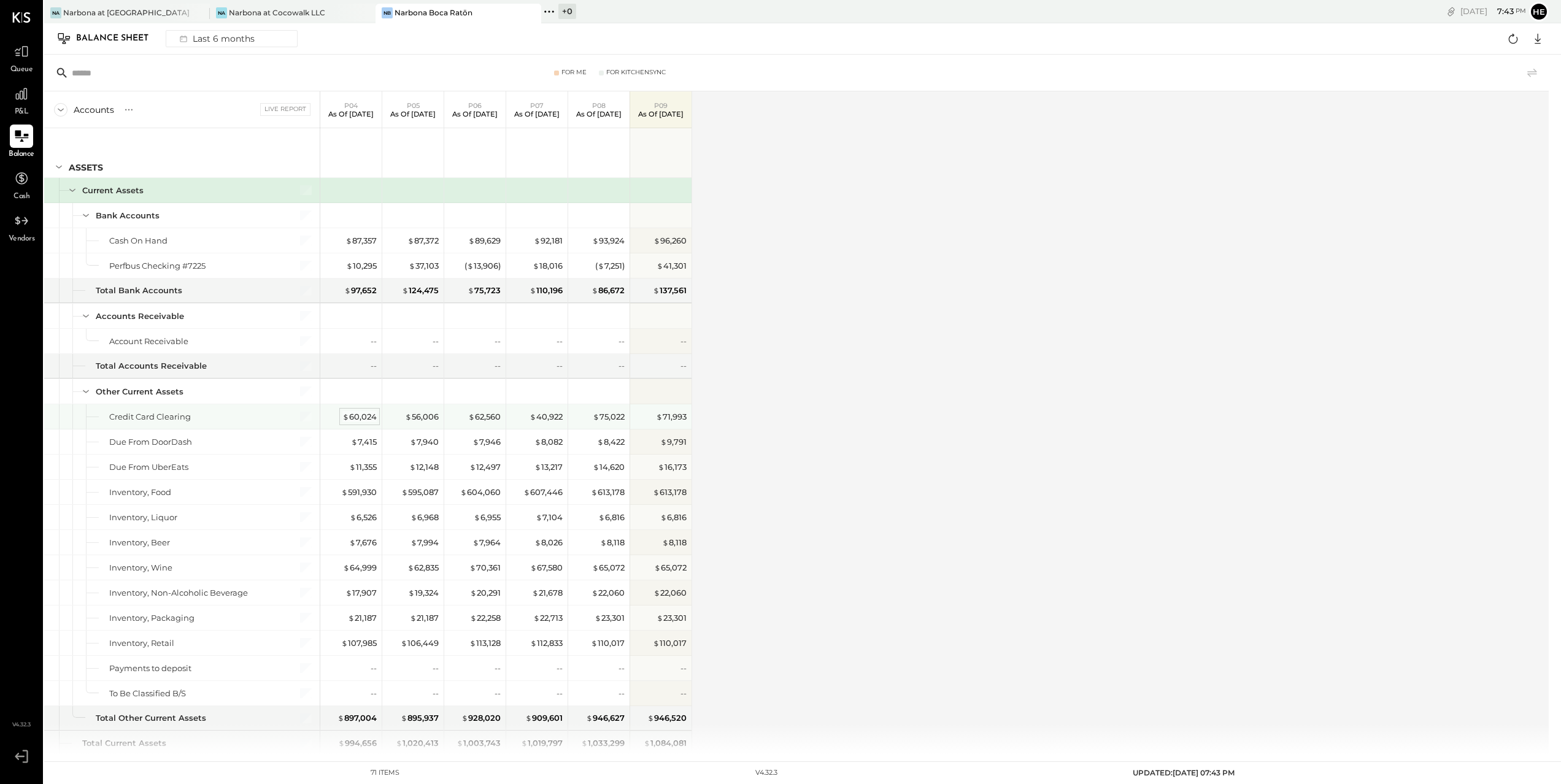
click at [363, 415] on div "$ 60,024" at bounding box center [359, 417] width 35 height 12
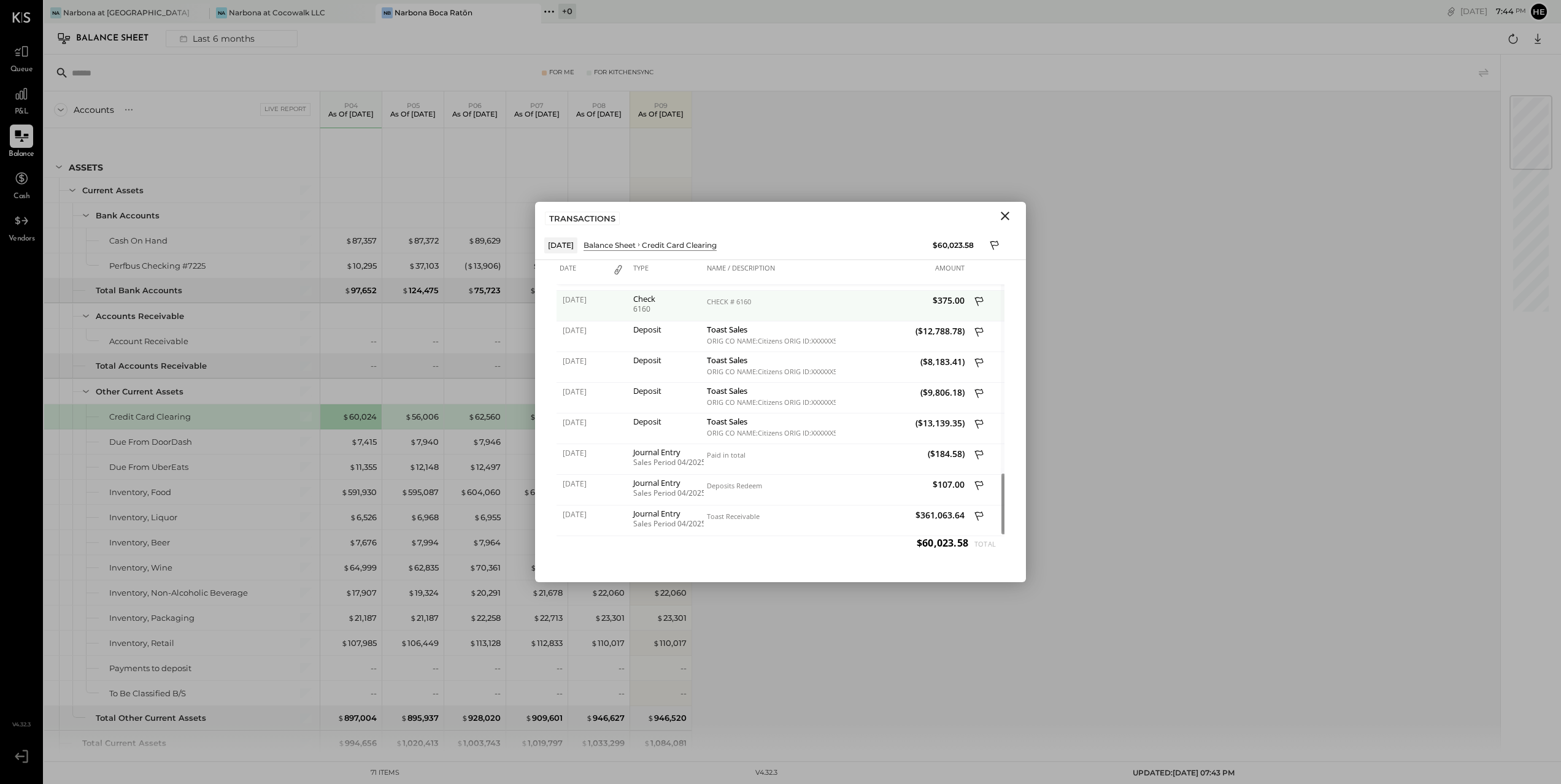
click at [647, 300] on div "Check" at bounding box center [666, 299] width 67 height 9
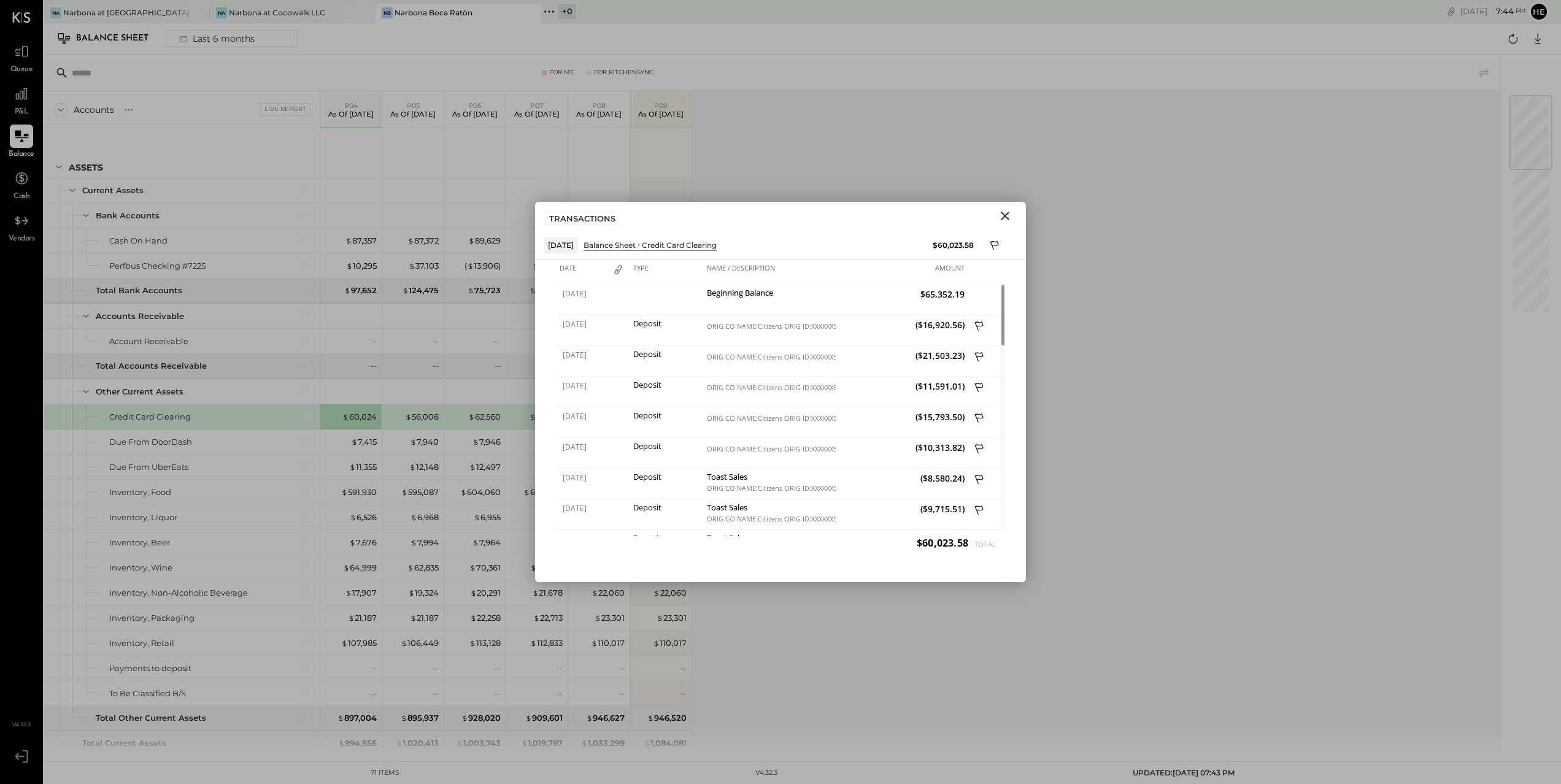
click at [1004, 215] on icon "Close" at bounding box center [1005, 216] width 9 height 9
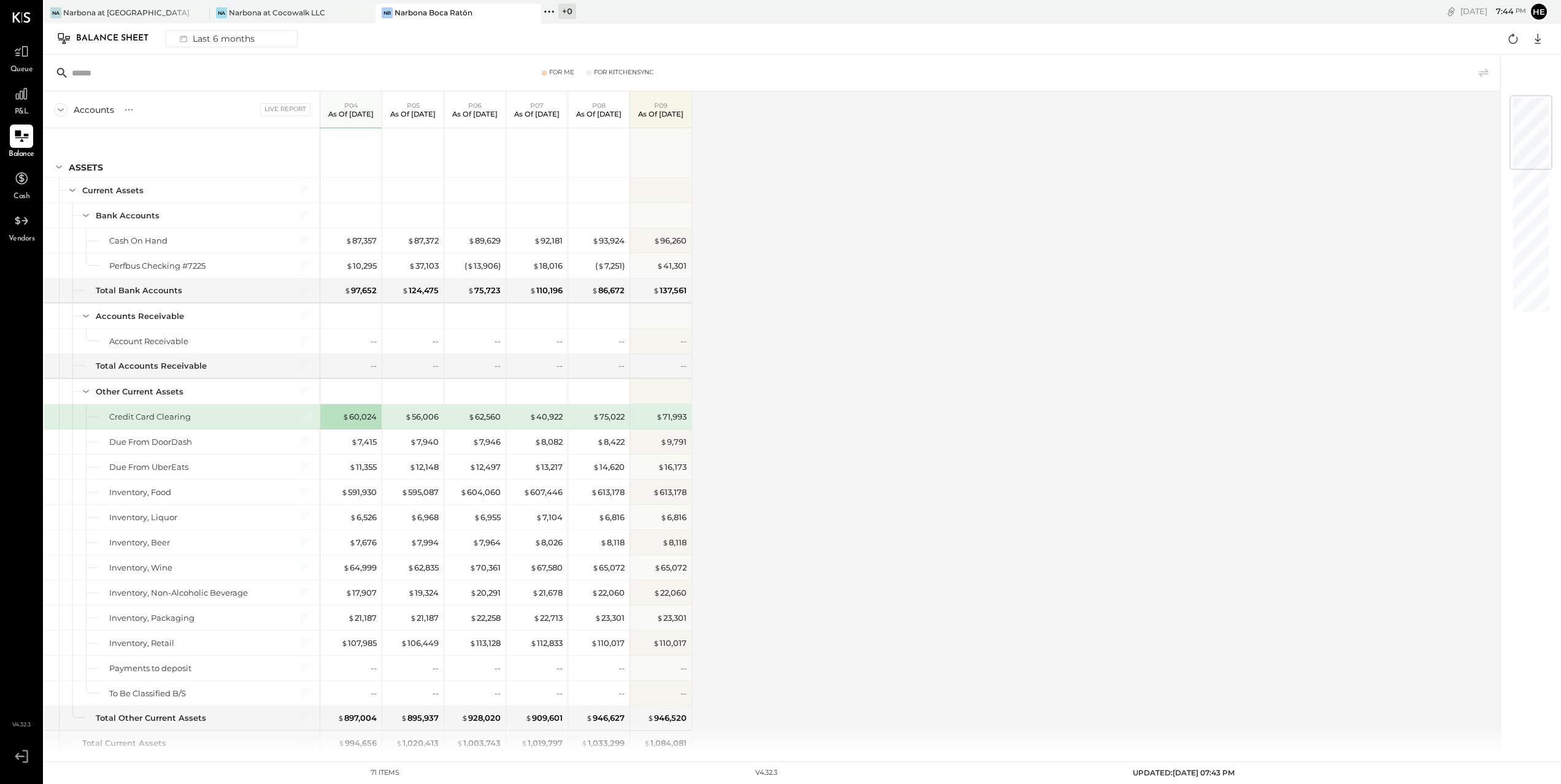
click at [607, 103] on p "P08" at bounding box center [598, 105] width 45 height 9
click at [16, 55] on icon at bounding box center [21, 51] width 14 height 12
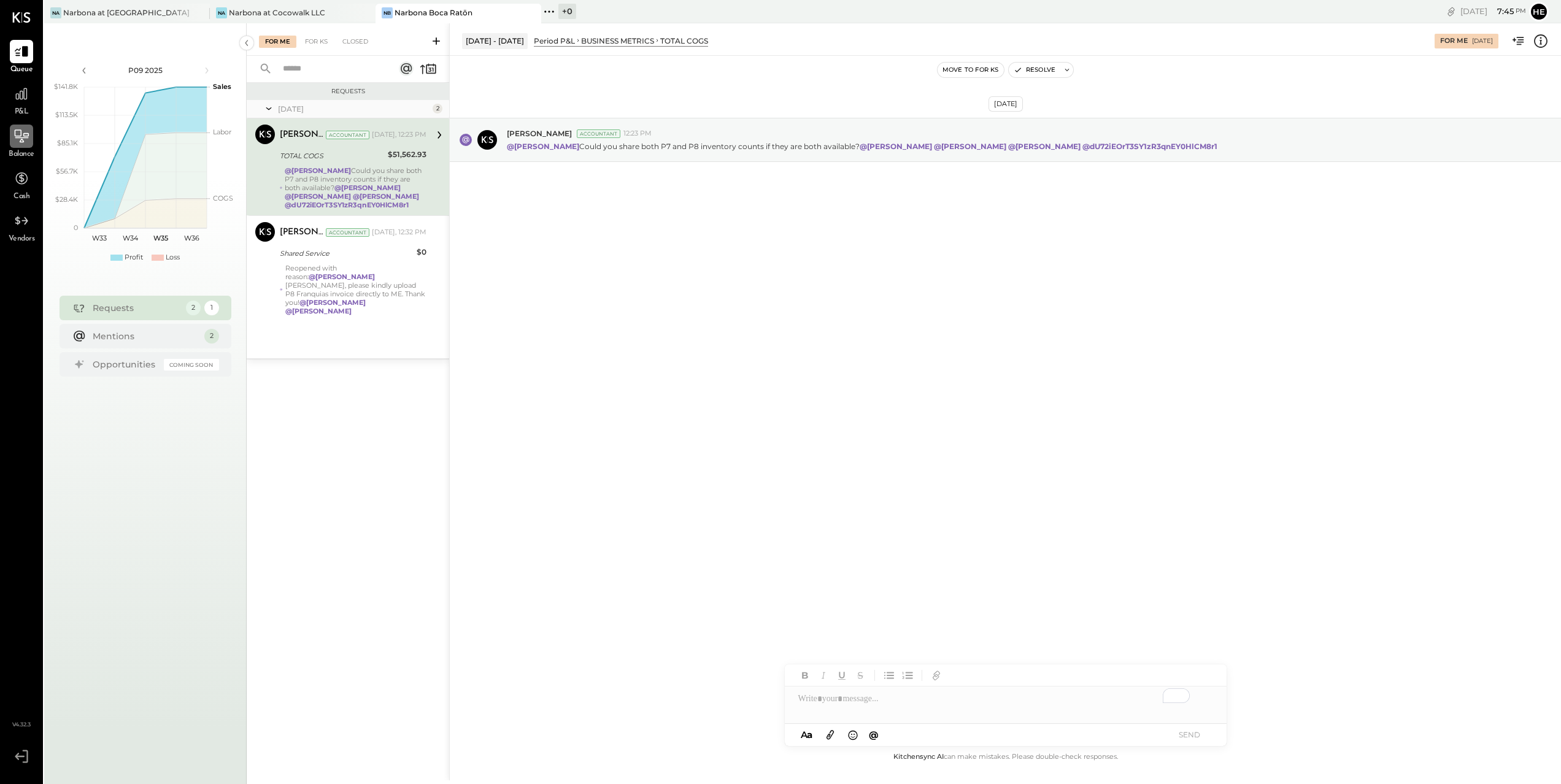
click at [25, 146] on div at bounding box center [21, 136] width 23 height 23
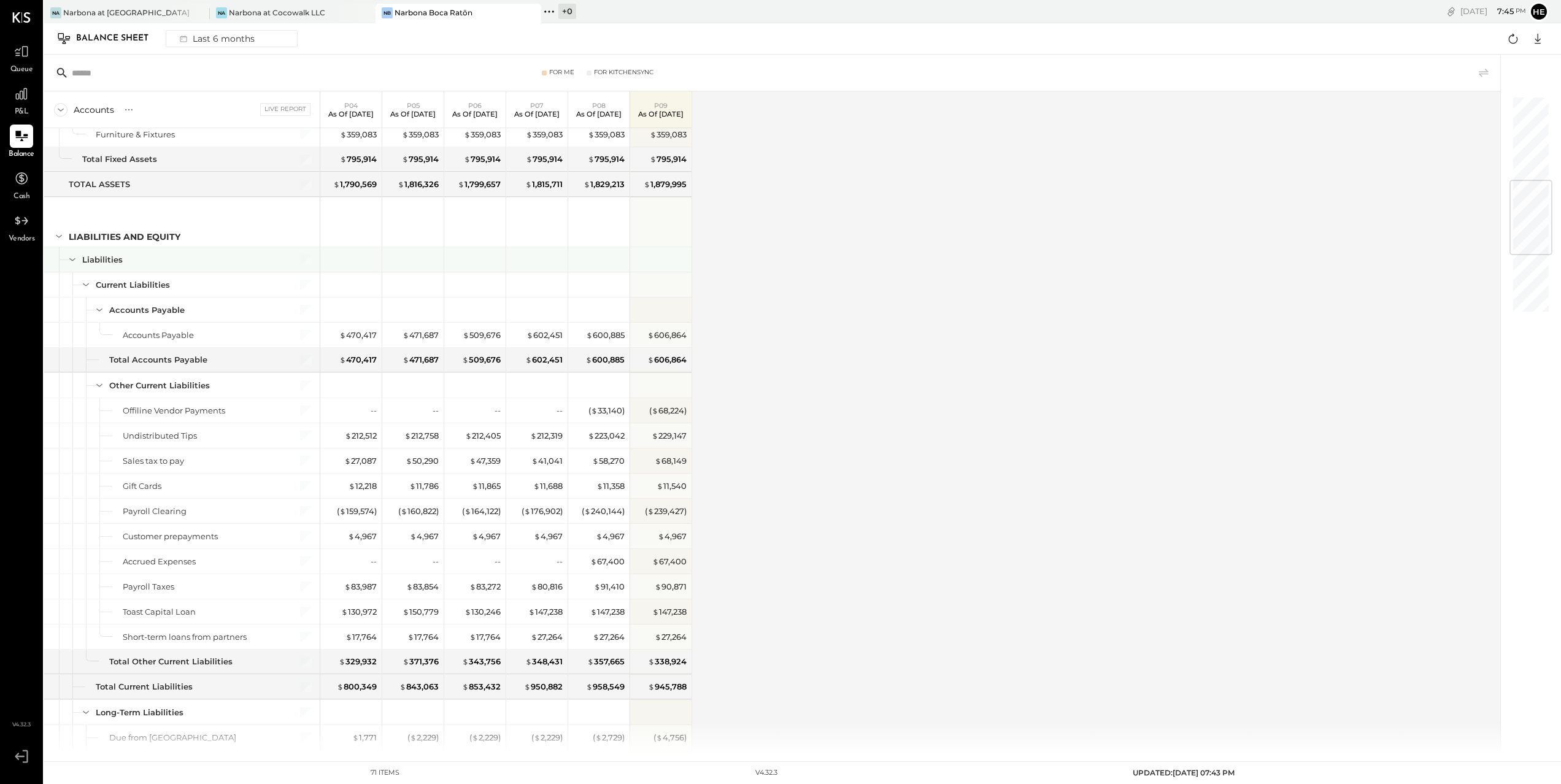
scroll to position [715, 0]
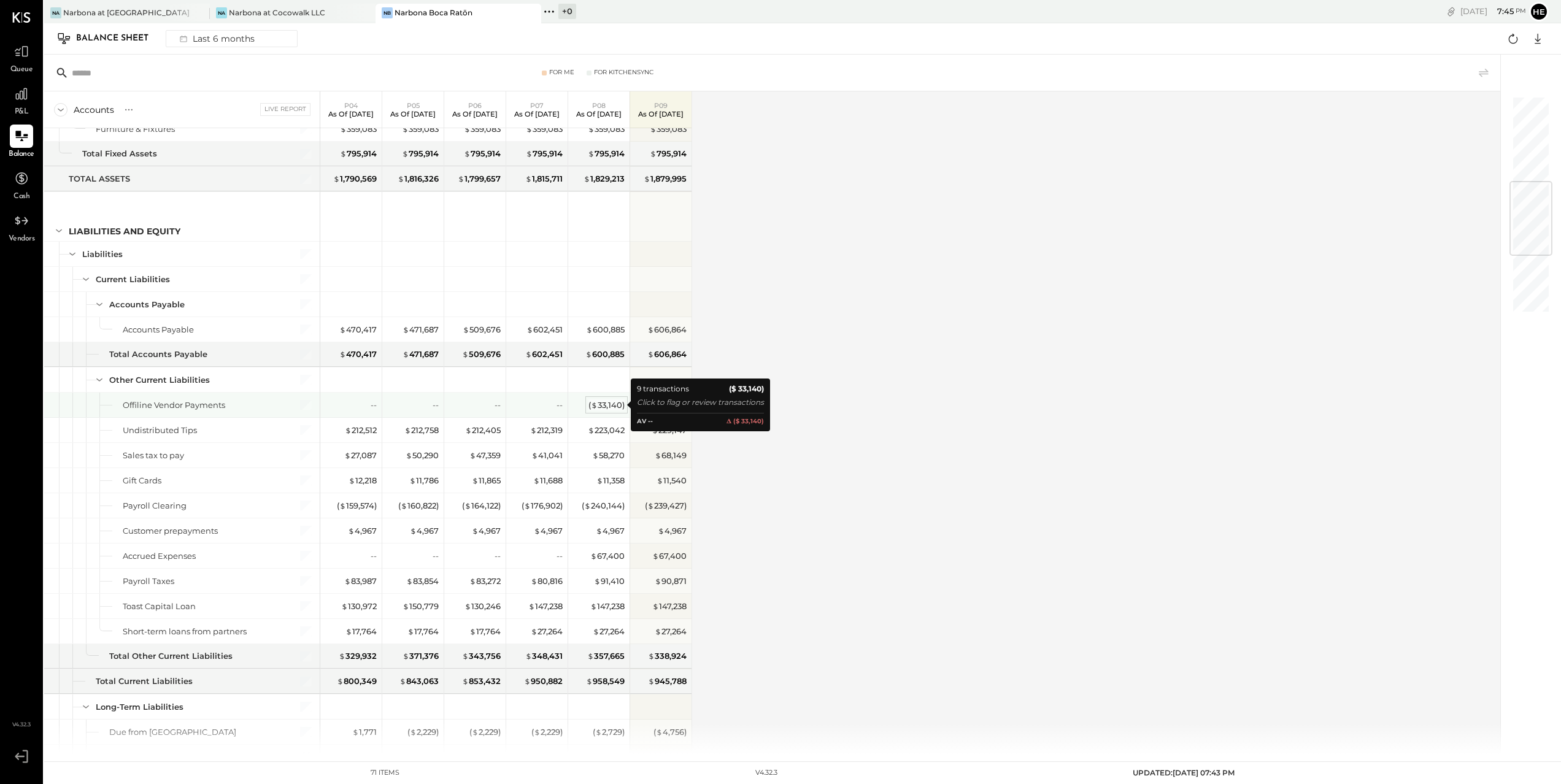
click at [606, 402] on div "( $ 33,140 )" at bounding box center [607, 405] width 36 height 12
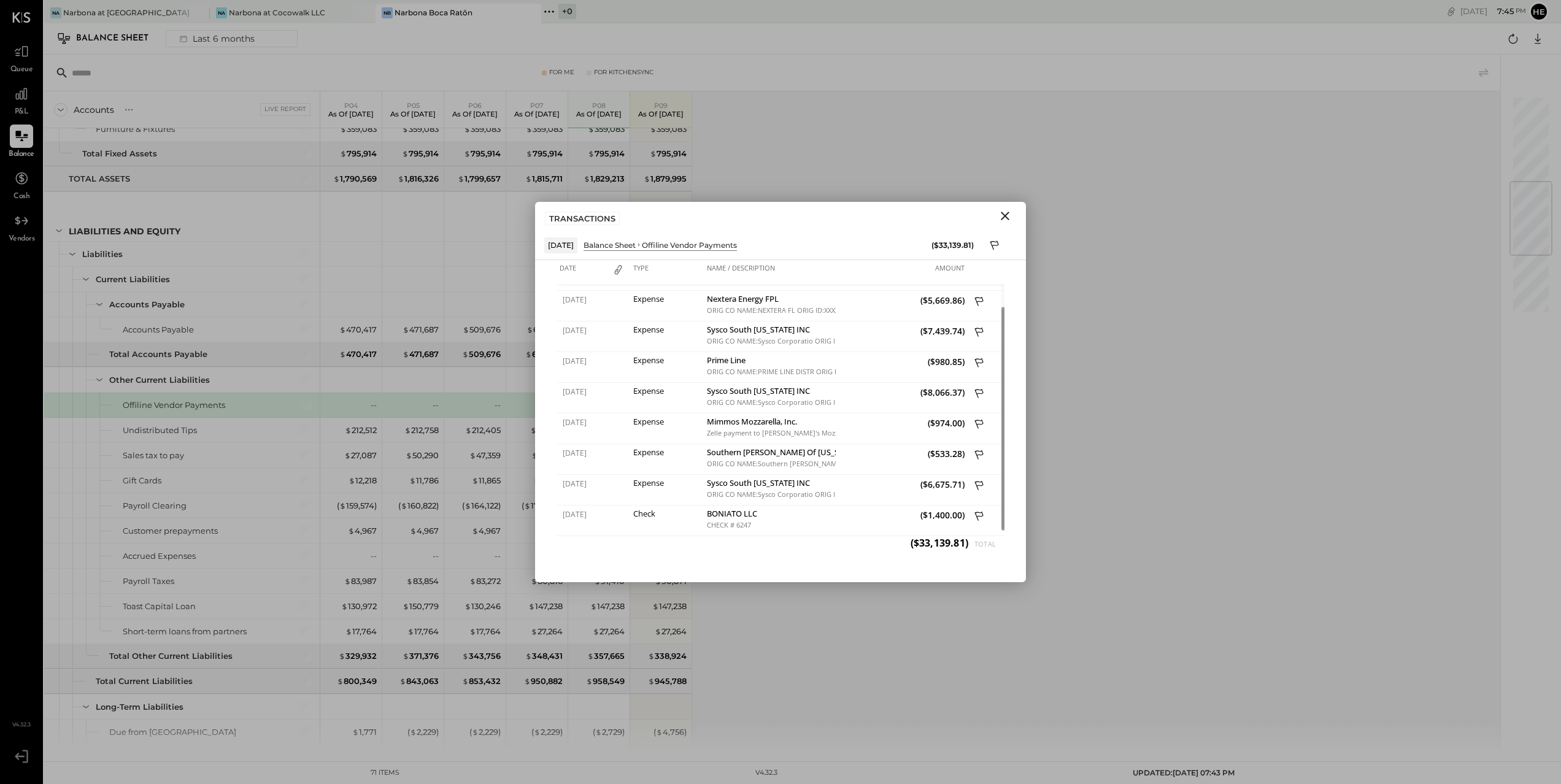
click at [1007, 214] on icon "Close" at bounding box center [1005, 216] width 9 height 9
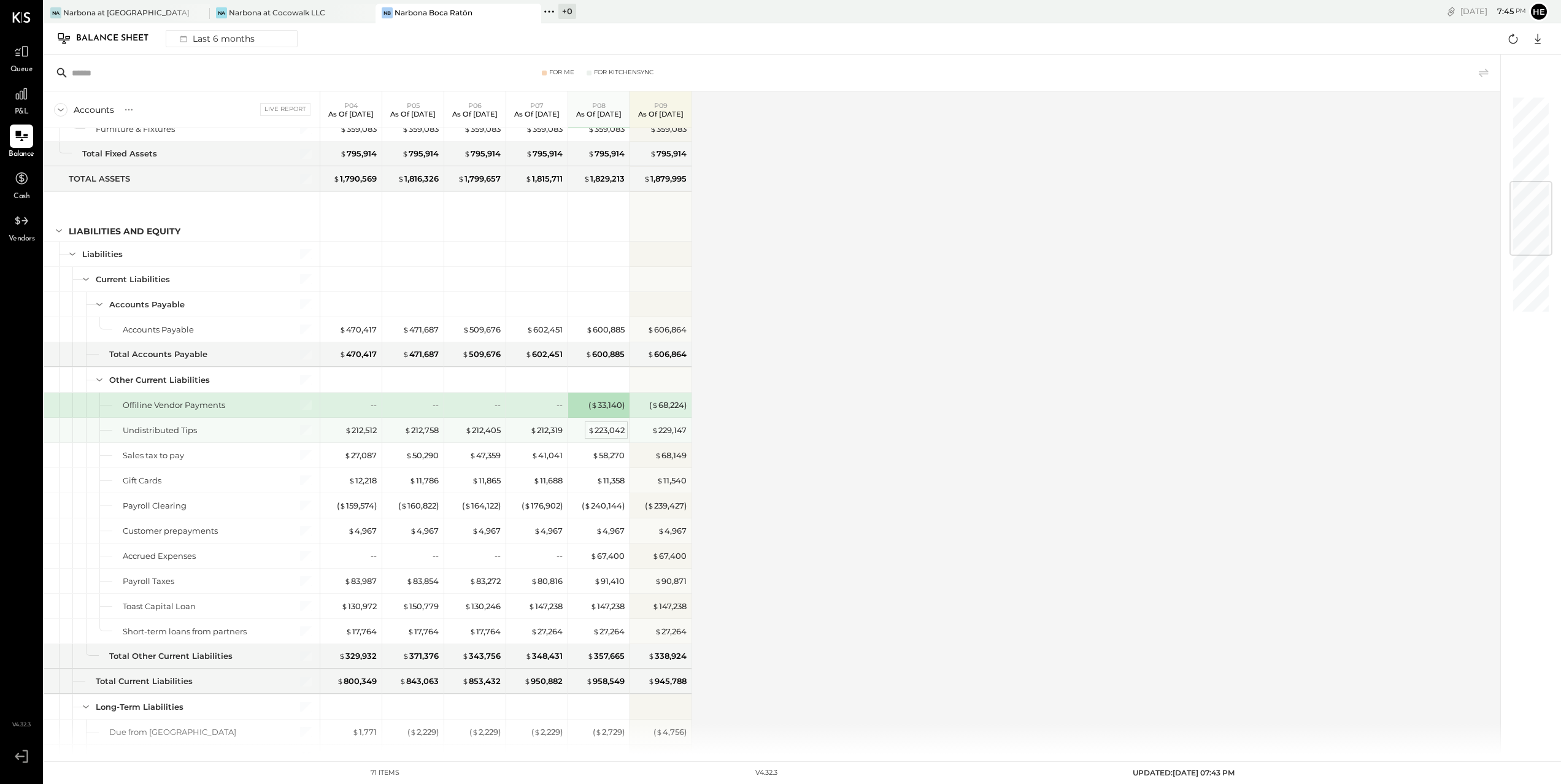
click at [593, 430] on span "$" at bounding box center [591, 430] width 7 height 10
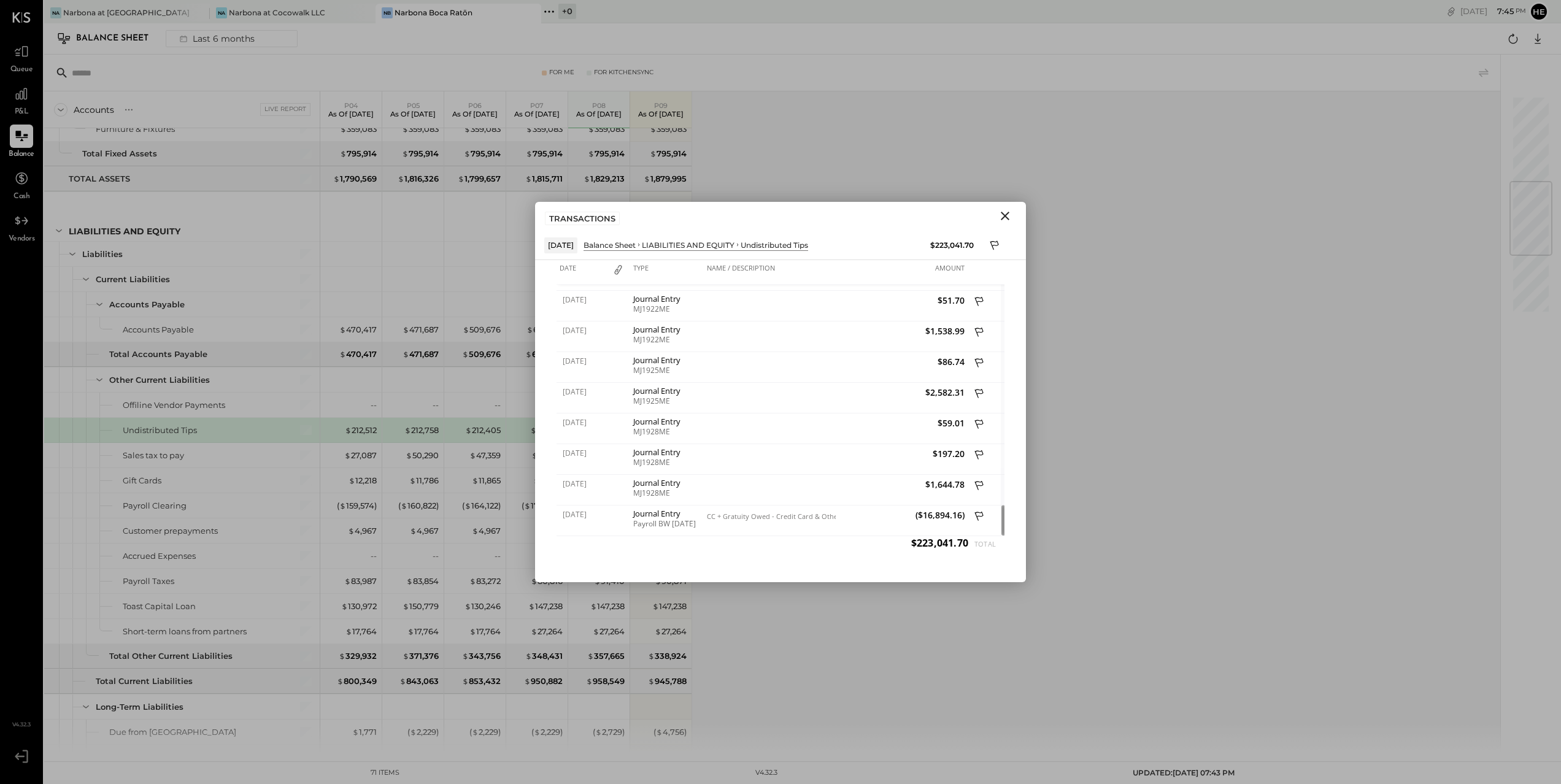
click at [1004, 215] on icon "Close" at bounding box center [1005, 216] width 9 height 9
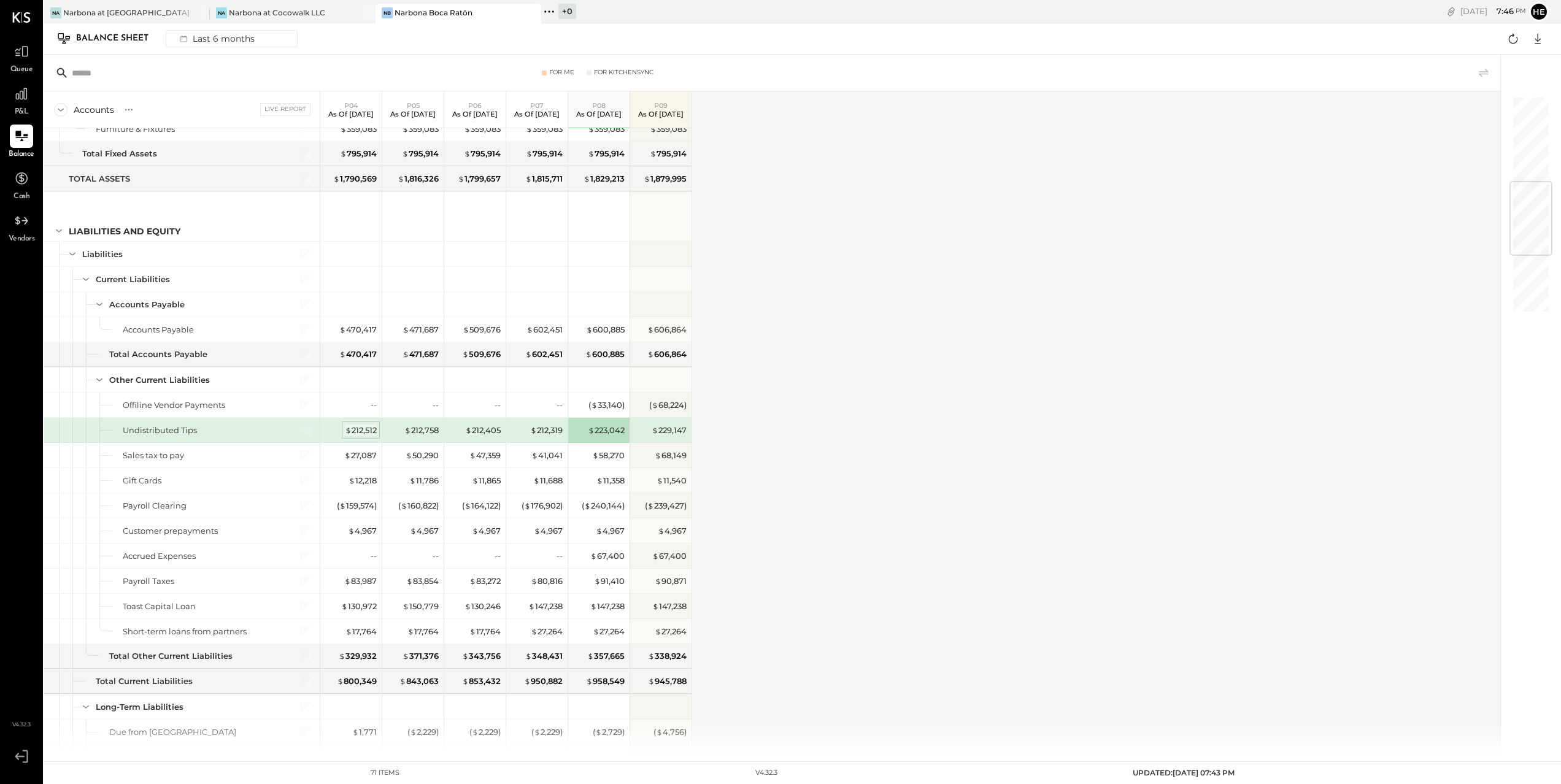
click at [368, 432] on div "$ 212,512" at bounding box center [360, 430] width 32 height 12
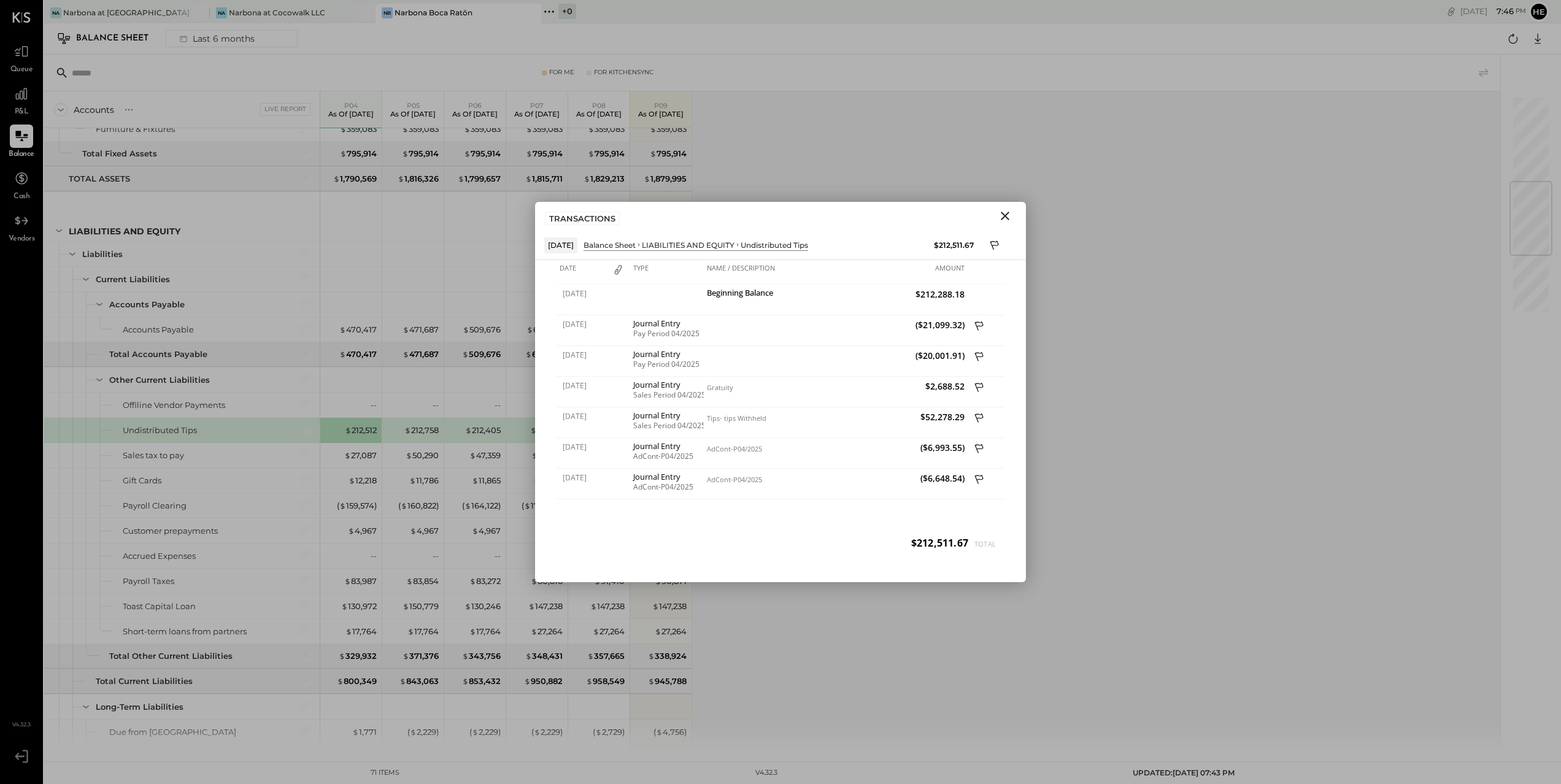
click at [1008, 212] on icon "Close" at bounding box center [1005, 216] width 9 height 9
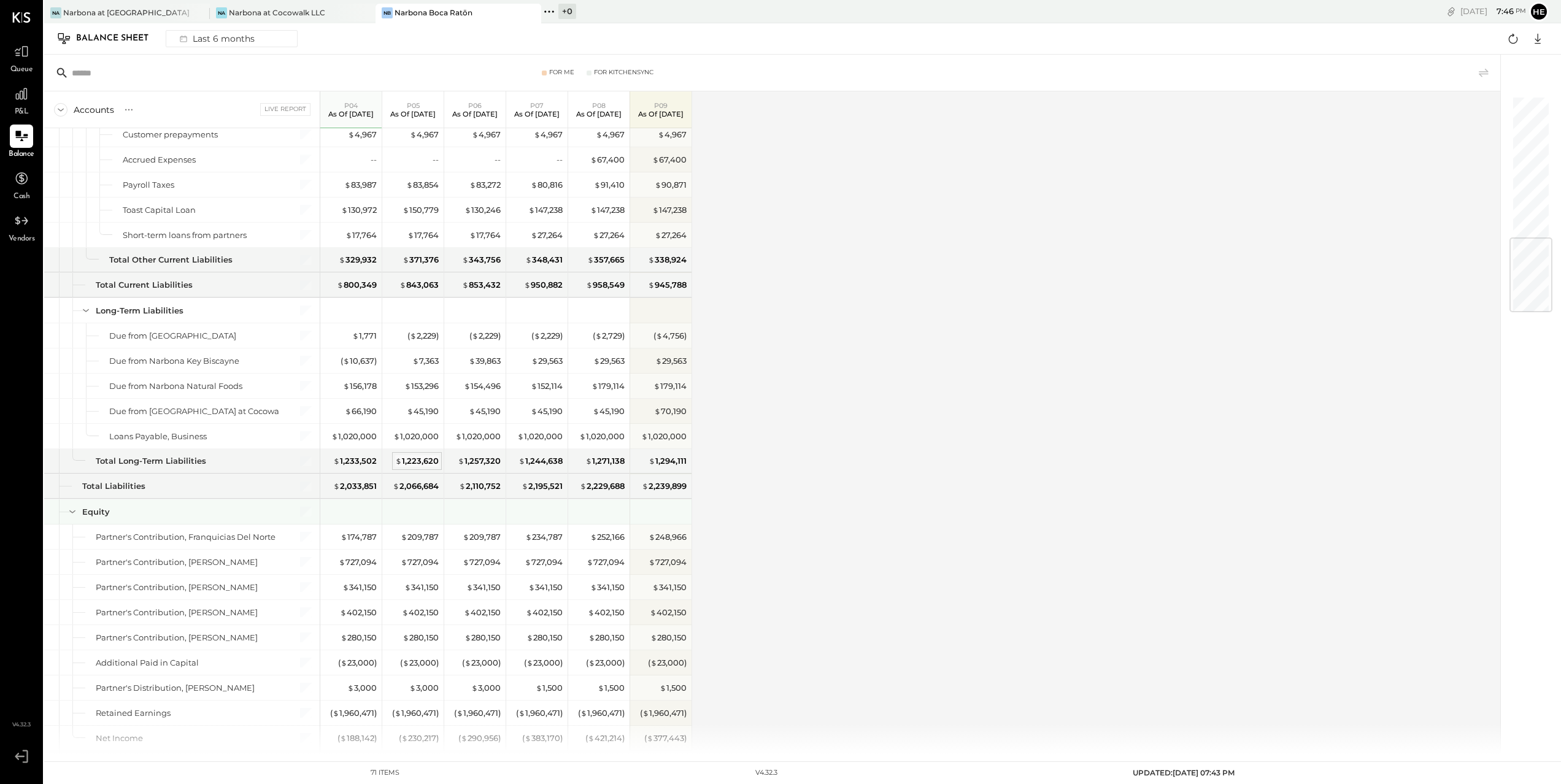
scroll to position [0, 0]
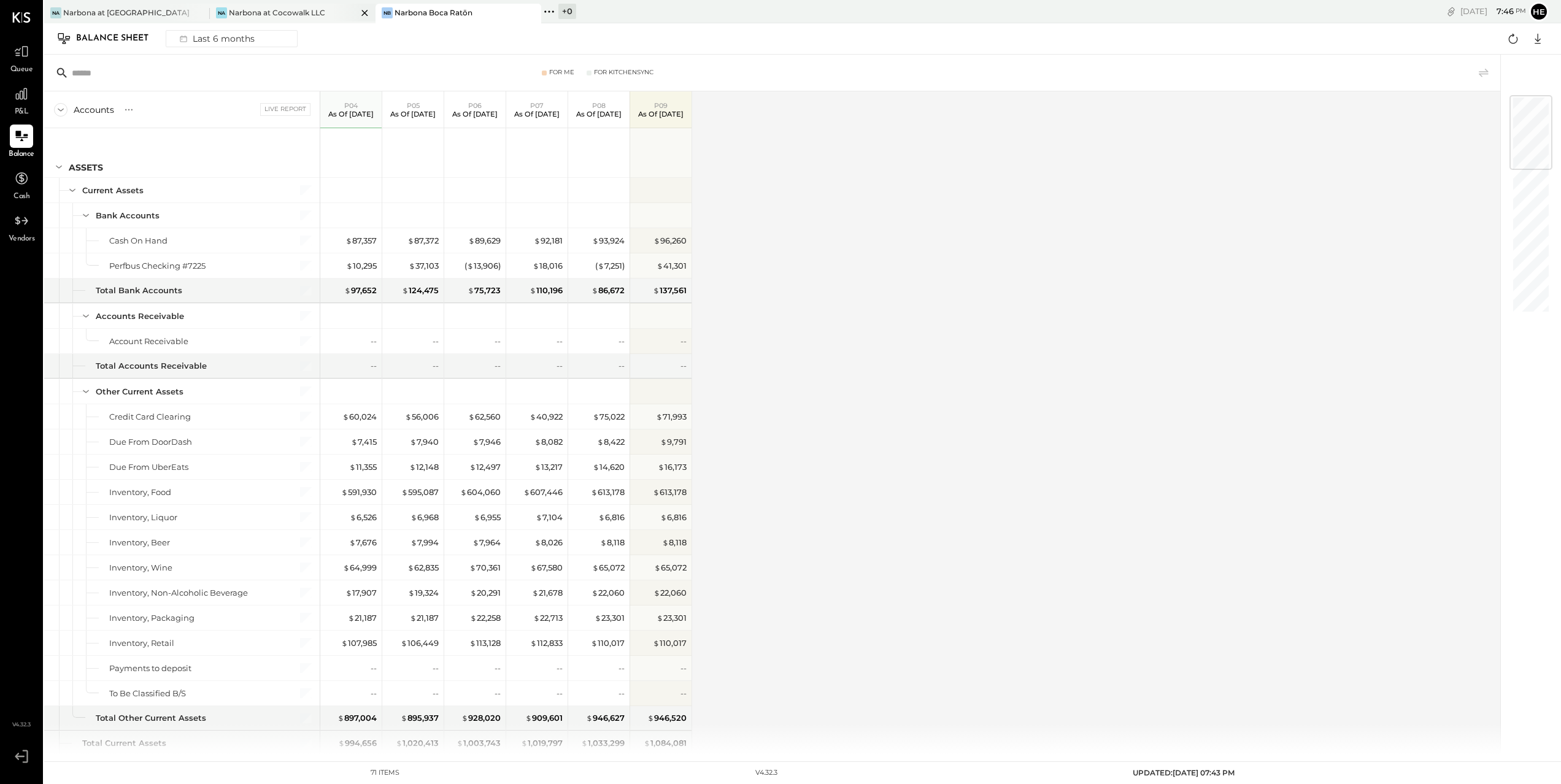
click at [303, 18] on div "Na Narbona at Cocowalk LLC" at bounding box center [293, 13] width 166 height 19
